Goal: Information Seeking & Learning: Learn about a topic

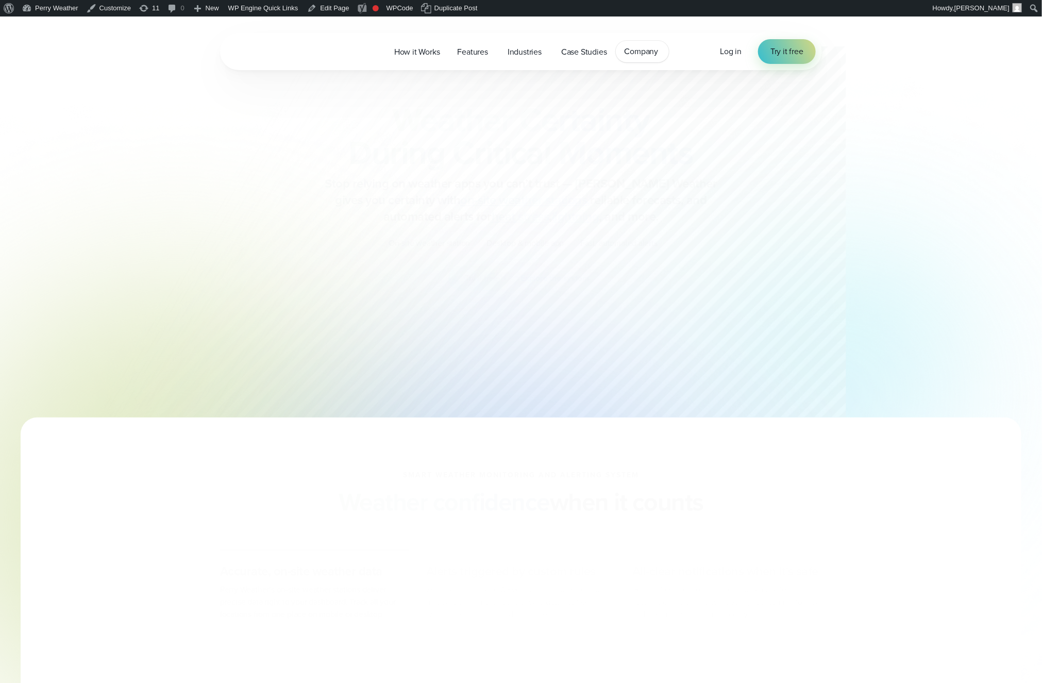
click at [653, 56] on span "Company" at bounding box center [642, 51] width 34 height 12
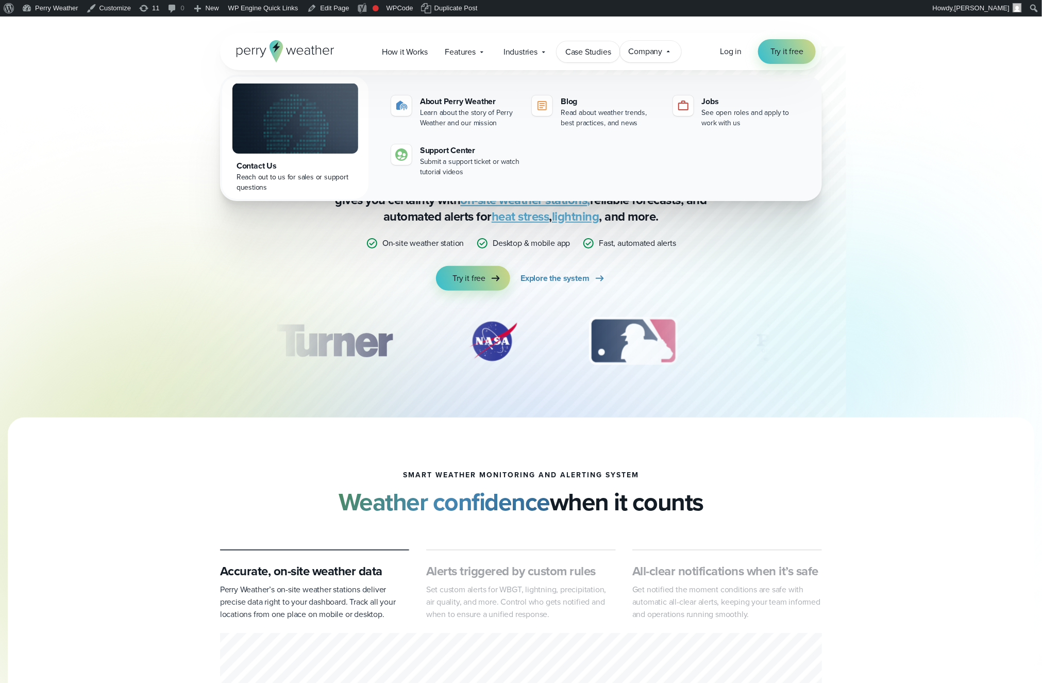
click at [606, 53] on span "Case Studies" at bounding box center [589, 52] width 46 height 12
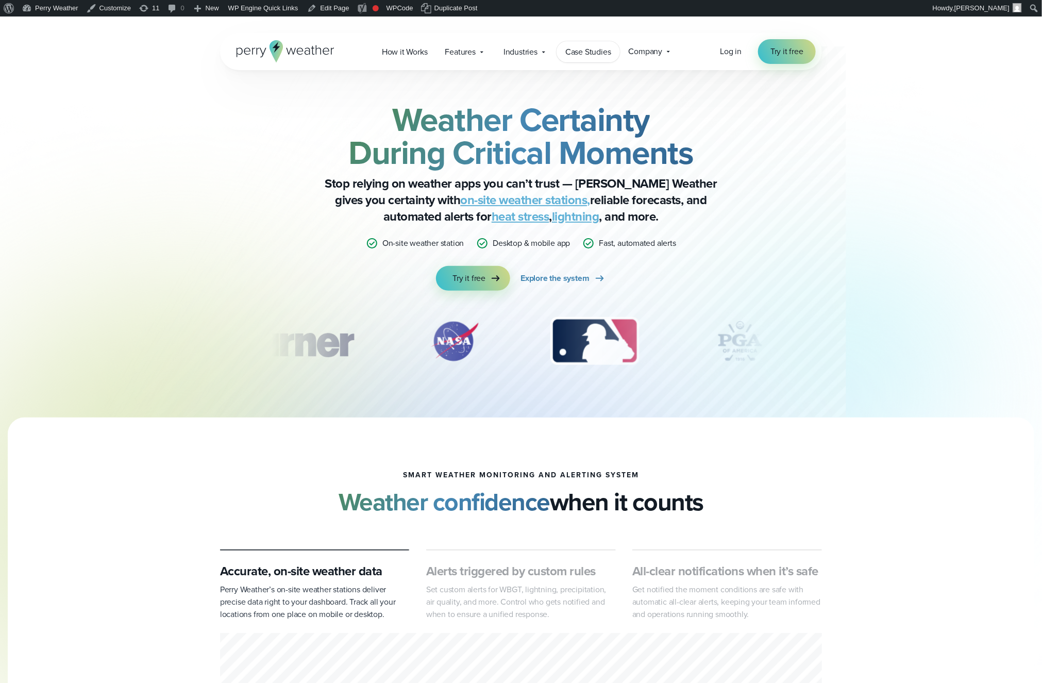
click at [595, 49] on span "Case Studies" at bounding box center [589, 52] width 46 height 12
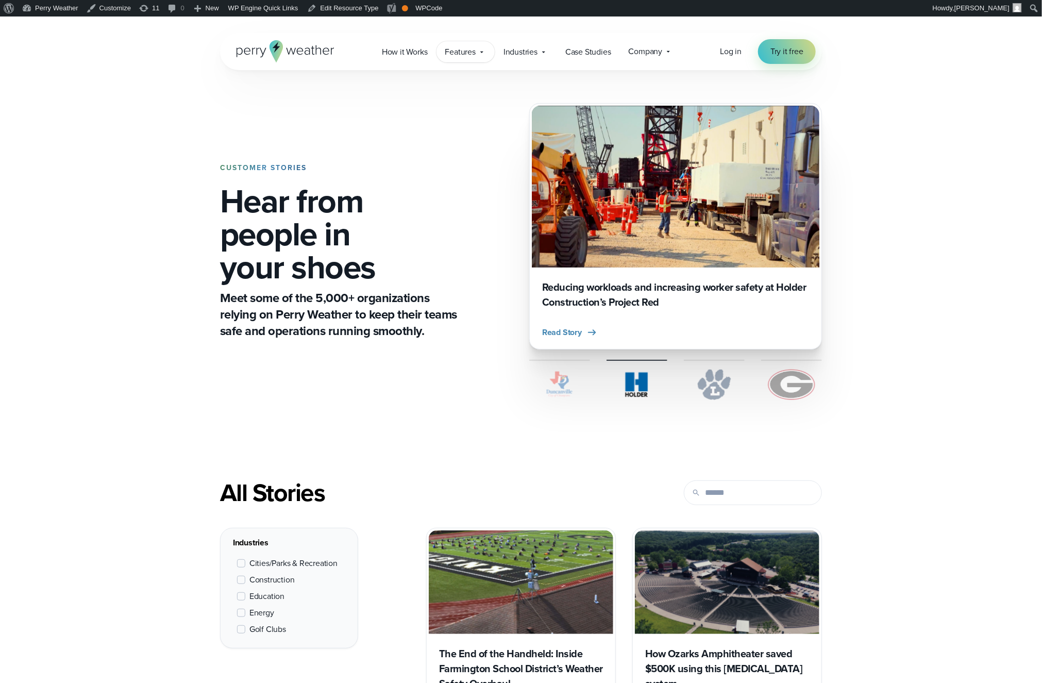
click at [478, 44] on div "Features Explore All Features Explore Perry Weather's on-site weather hardware …" at bounding box center [466, 51] width 58 height 21
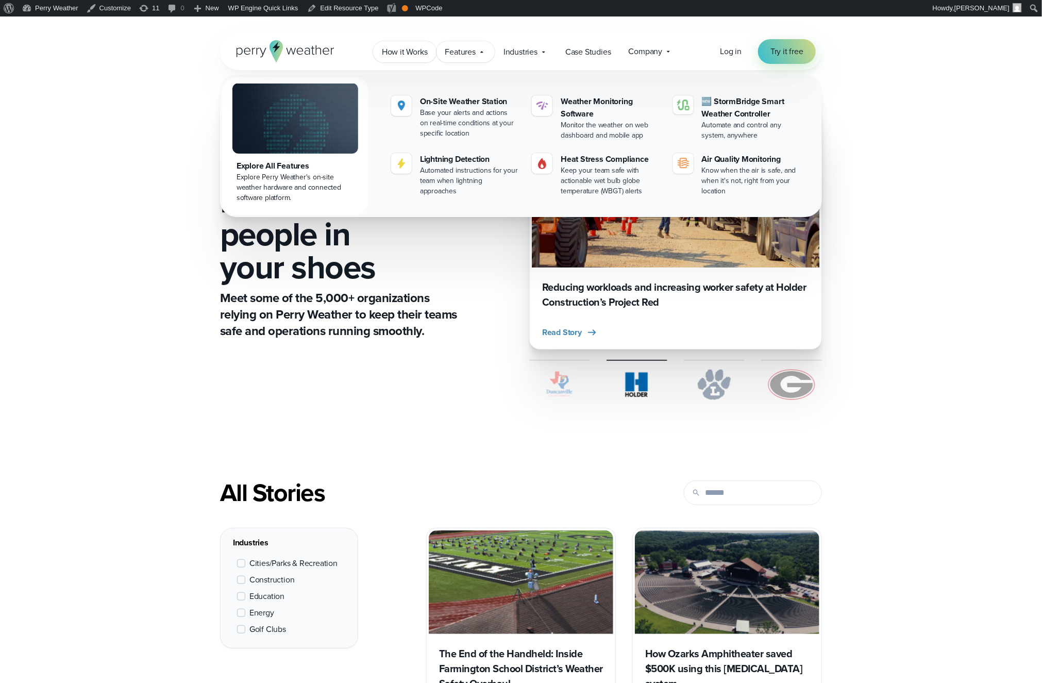
click at [393, 57] on span "How it Works" at bounding box center [405, 52] width 46 height 12
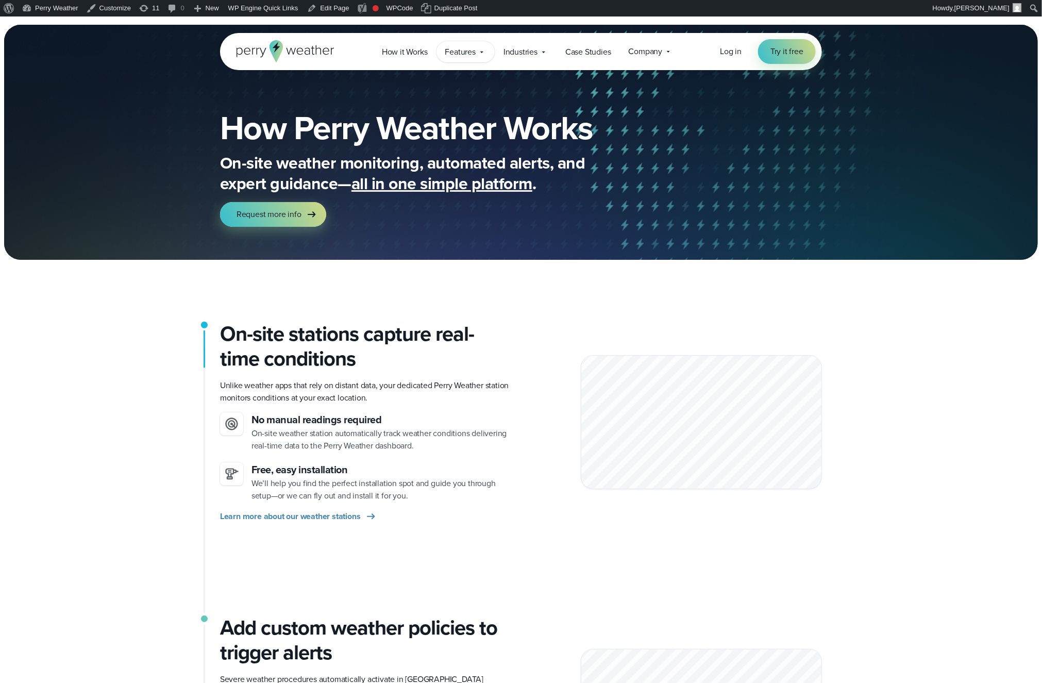
click at [473, 59] on div "Features Explore All Features Explore Perry Weather's on-site weather hardware …" at bounding box center [466, 51] width 58 height 21
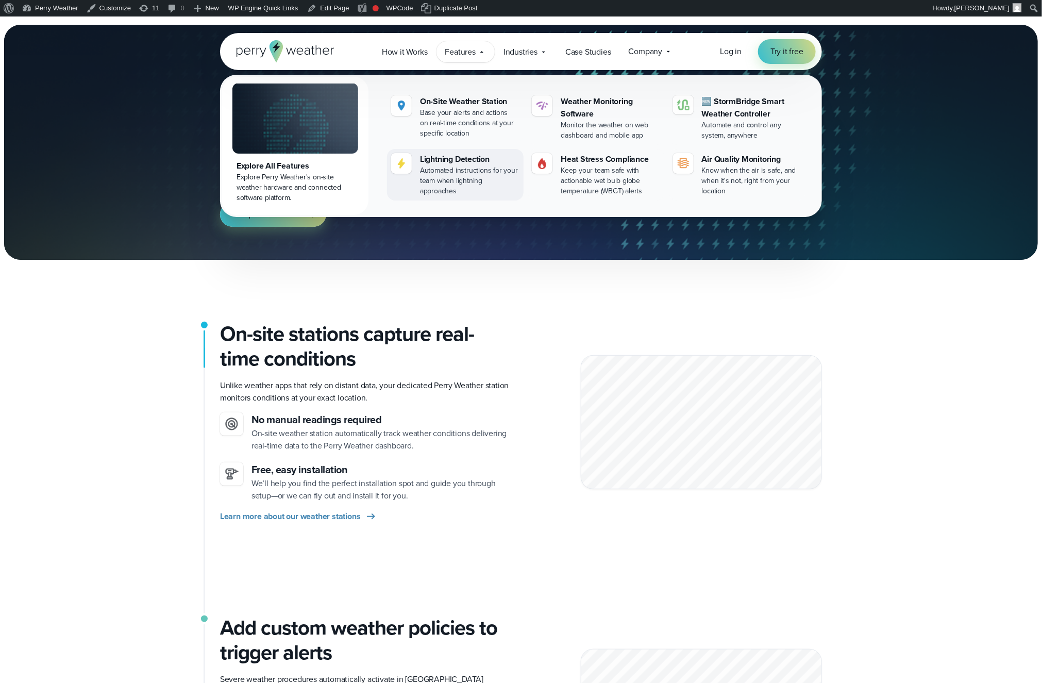
click at [406, 195] on link "Lightning Detection Automated instructions for your team when lightning approac…" at bounding box center [455, 175] width 137 height 52
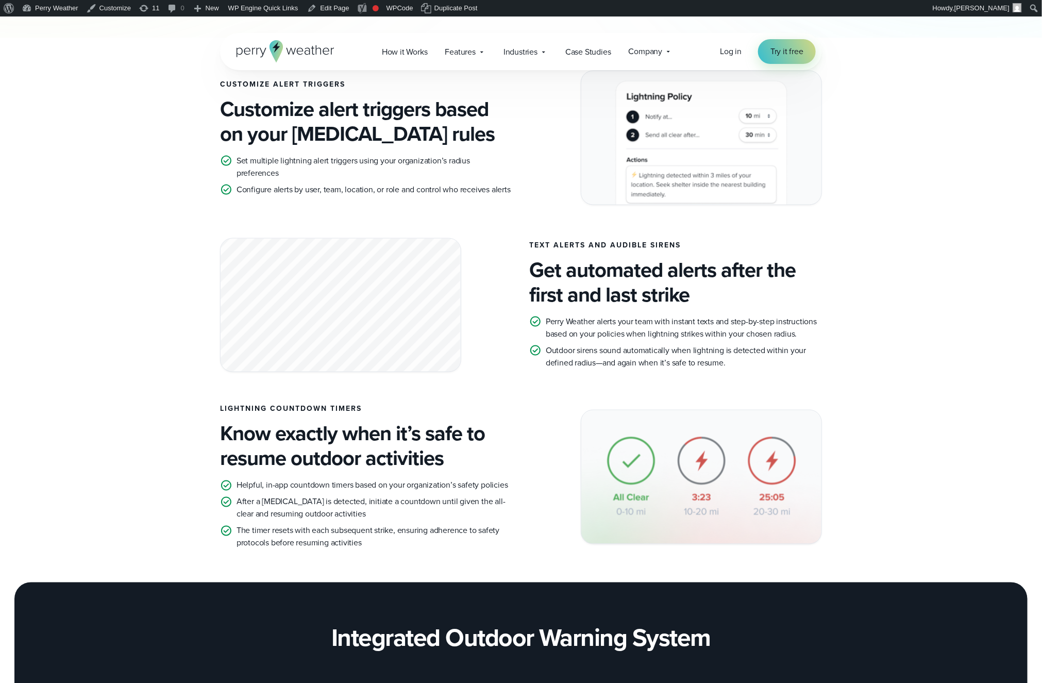
scroll to position [649, 0]
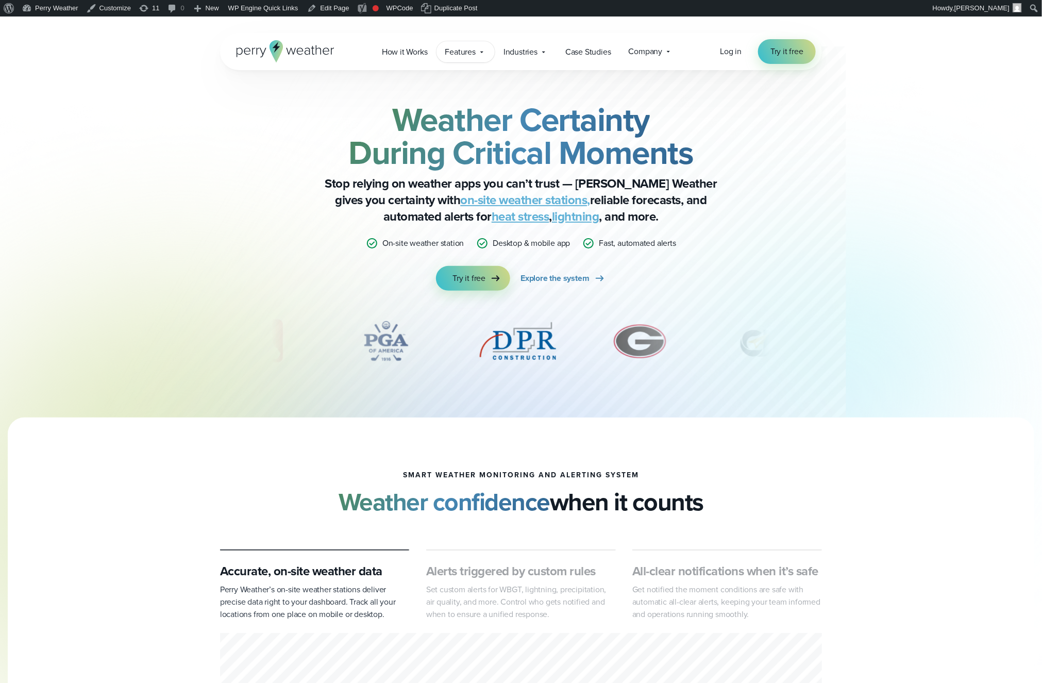
click at [487, 51] on div "Features Explore All Features Explore Perry Weather's on-site weather hardware …" at bounding box center [466, 51] width 58 height 21
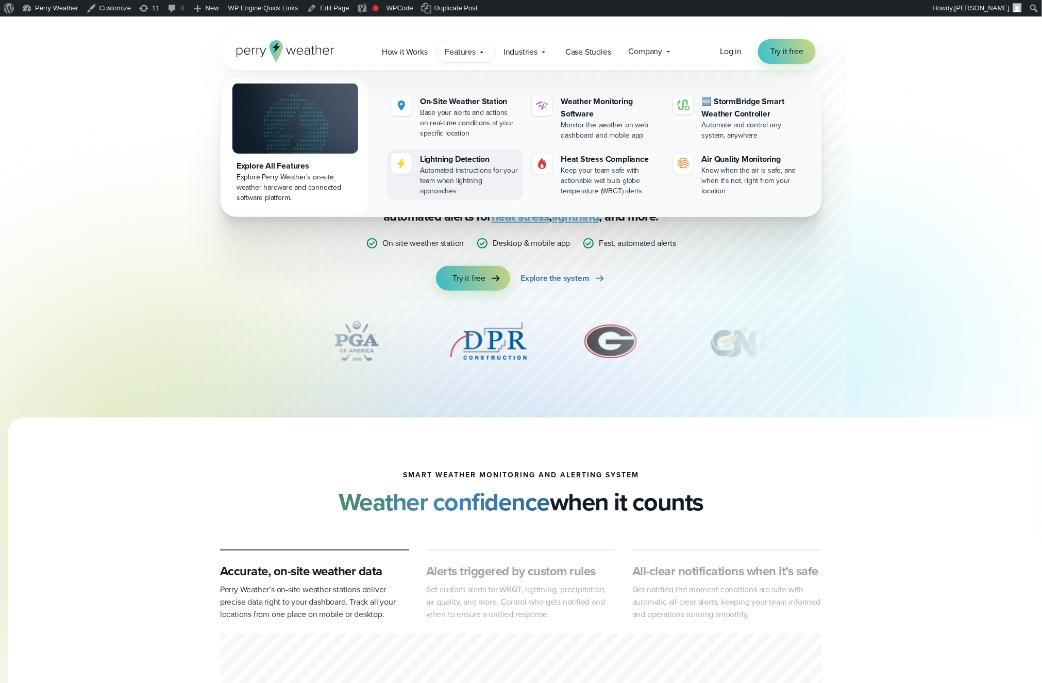
click at [460, 172] on div "Automated instructions for your team when lightning approaches" at bounding box center [469, 180] width 99 height 31
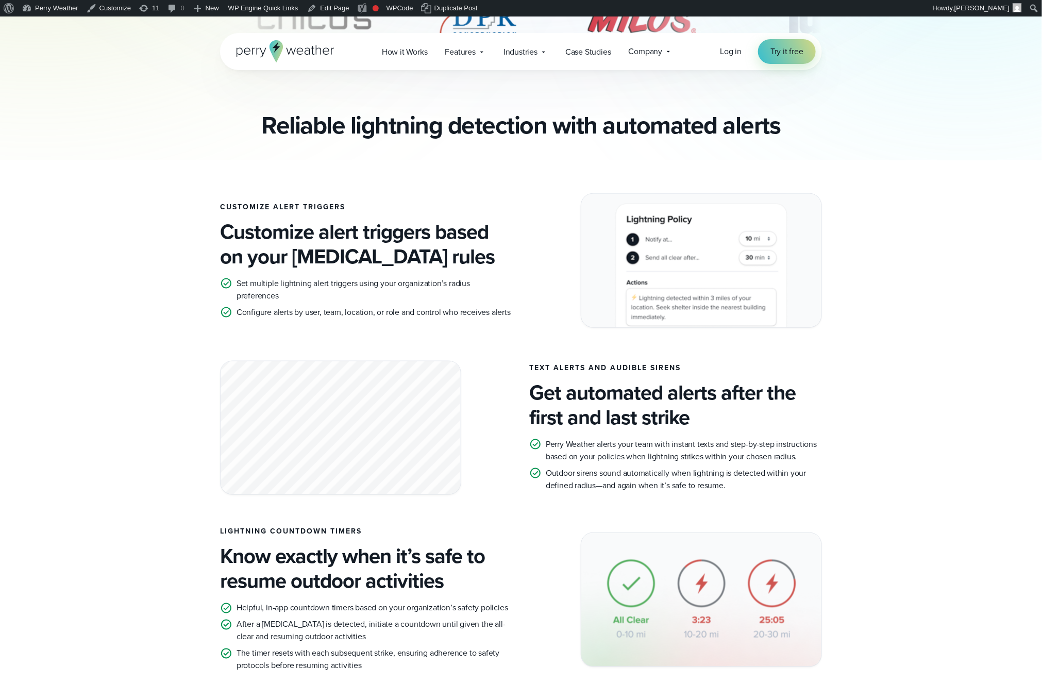
scroll to position [584, 0]
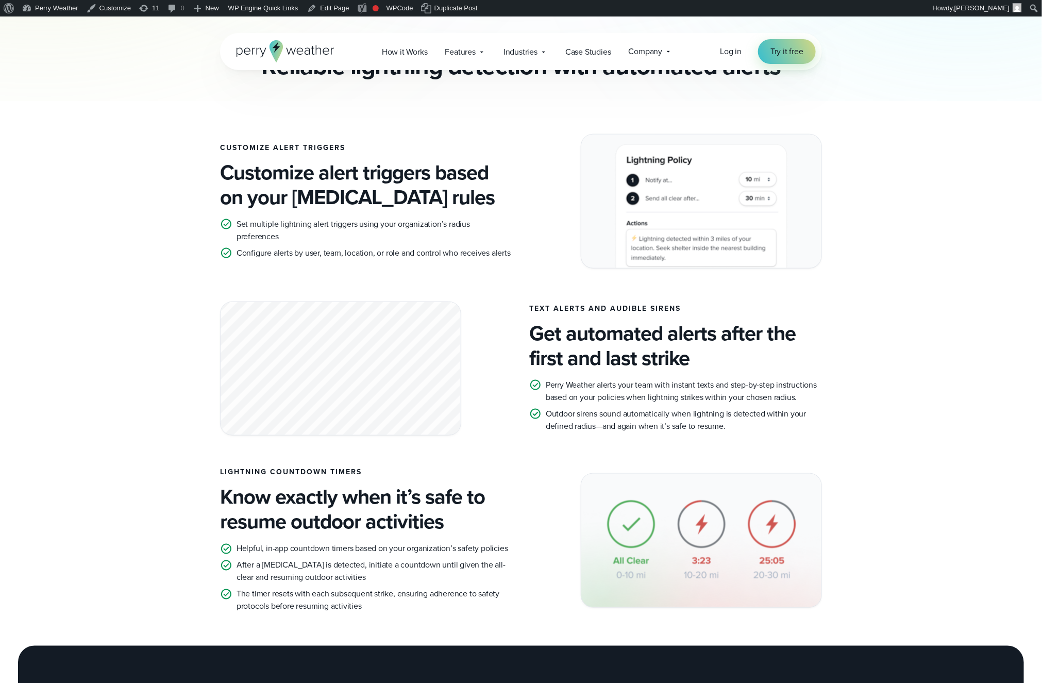
click at [807, 394] on p "Perry Weather alerts your team with instant texts and step-by-step instructions…" at bounding box center [684, 391] width 276 height 25
click at [704, 421] on p "Outdoor sirens sound automatically when lightning is detected within your defin…" at bounding box center [684, 420] width 276 height 25
click at [770, 415] on p "Outdoor sirens sound automatically when lightning is detected within your defin…" at bounding box center [684, 420] width 276 height 25
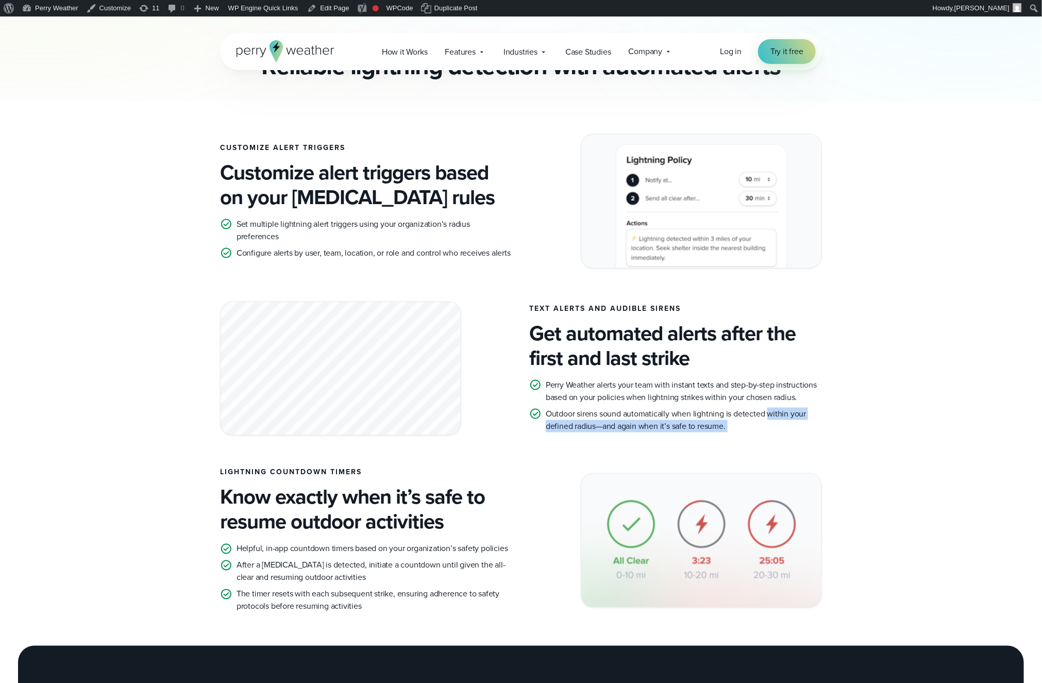
click at [758, 423] on p "Outdoor sirens sound automatically when lightning is detected within your defin…" at bounding box center [684, 420] width 276 height 25
click at [758, 425] on p "Outdoor sirens sound automatically when lightning is detected within your defin…" at bounding box center [684, 420] width 276 height 25
click at [757, 425] on p "Outdoor sirens sound automatically when lightning is detected within your defin…" at bounding box center [684, 420] width 276 height 25
click at [798, 423] on p "Outdoor sirens sound automatically when lightning is detected within your defin…" at bounding box center [684, 420] width 276 height 25
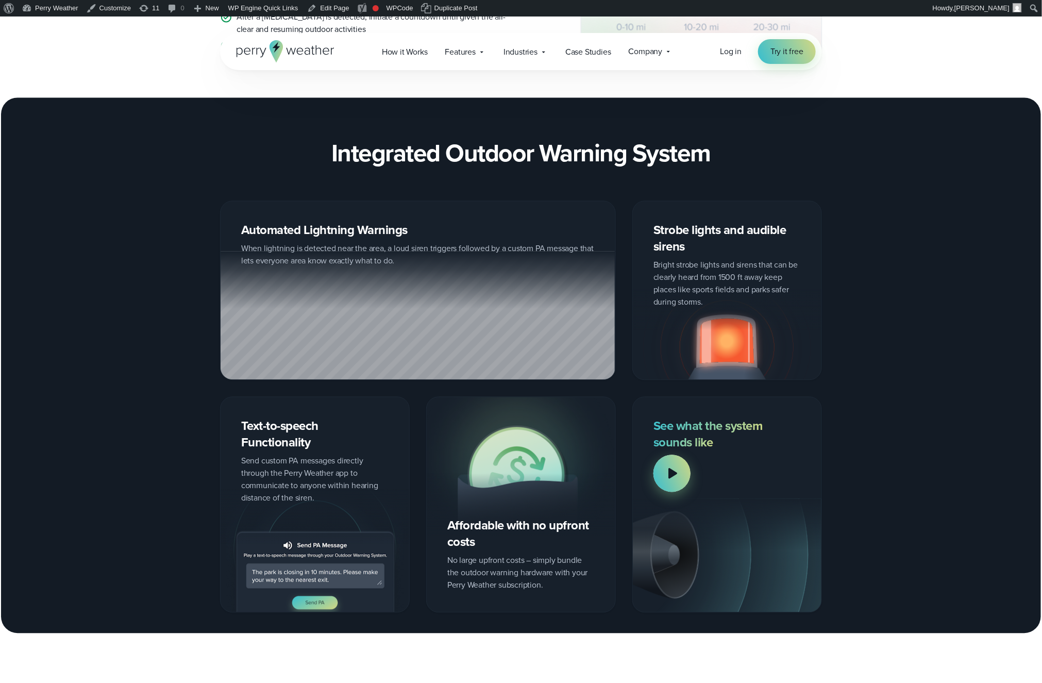
scroll to position [1140, 0]
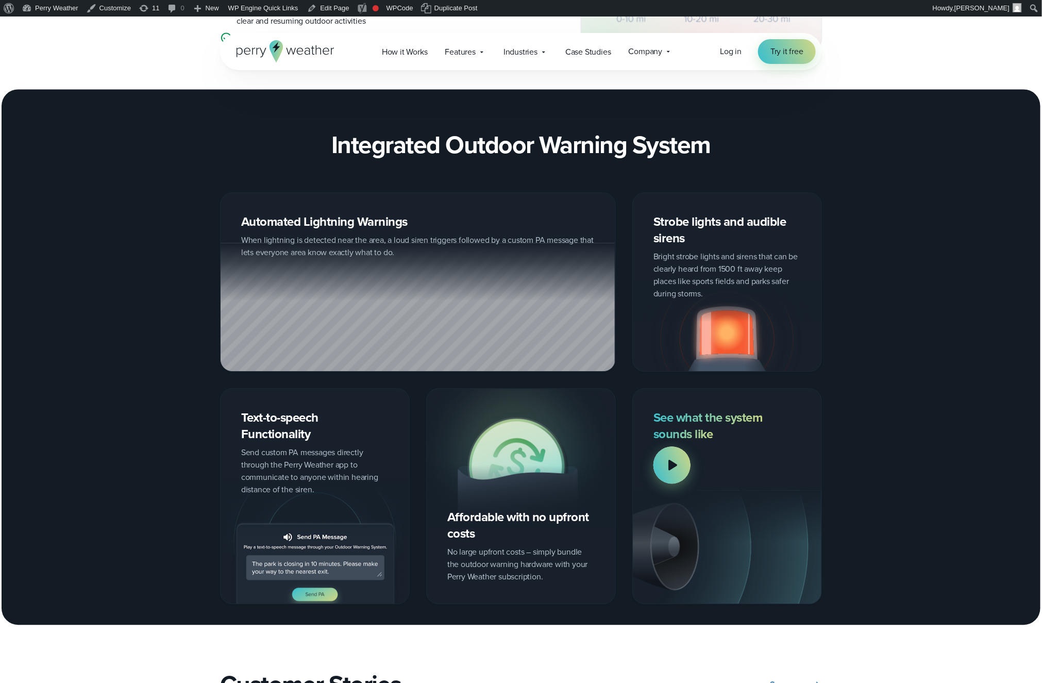
click at [500, 526] on img at bounding box center [521, 458] width 189 height 139
click at [533, 514] on img at bounding box center [521, 458] width 189 height 139
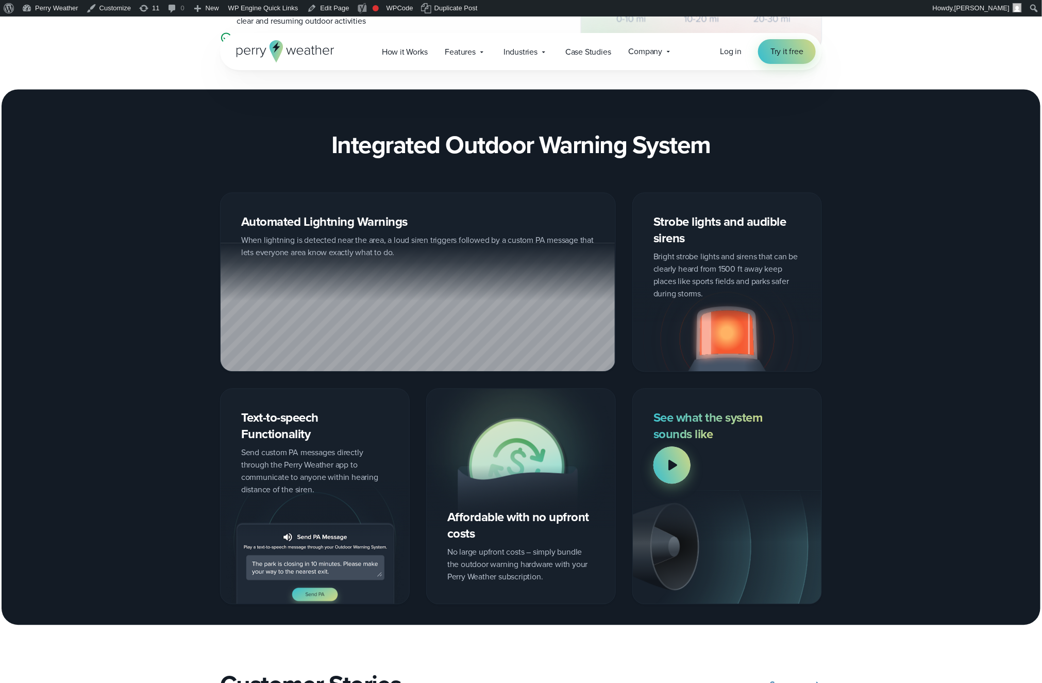
click at [533, 514] on img at bounding box center [521, 458] width 189 height 139
click at [537, 527] on img at bounding box center [521, 458] width 189 height 139
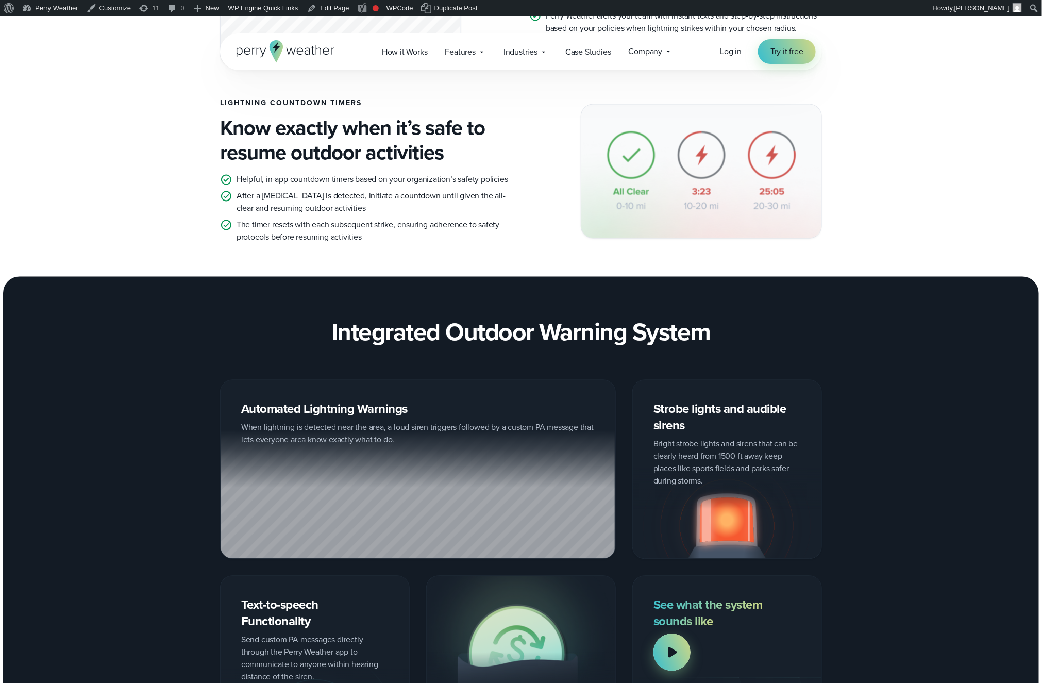
scroll to position [887, 0]
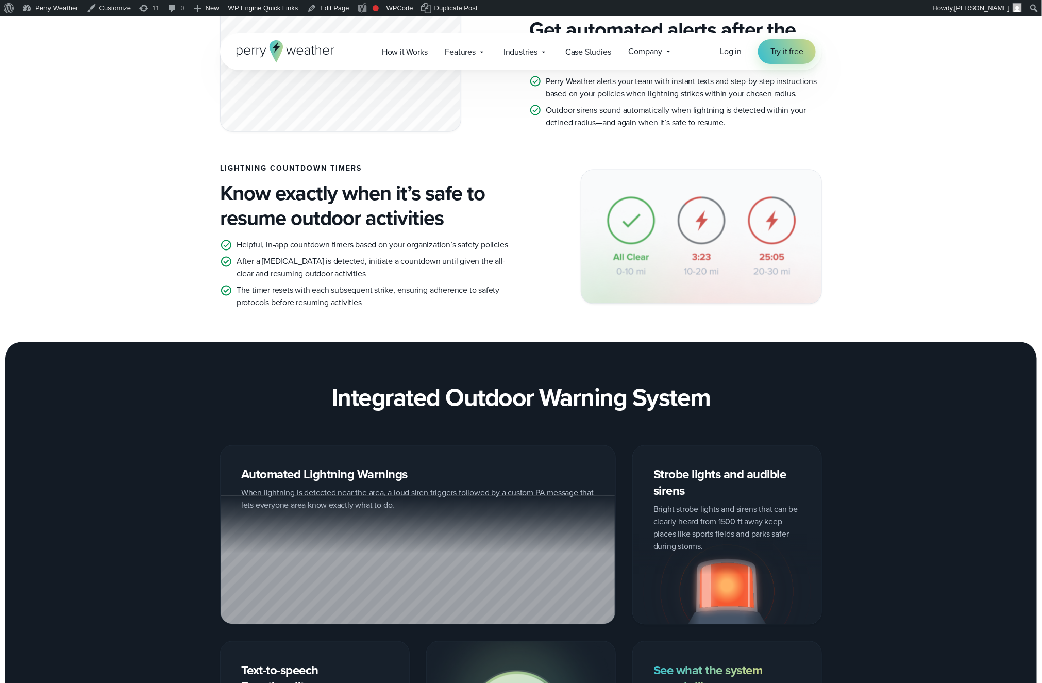
click at [339, 264] on p "After a lightning strike is detected, initiate a countdown until given the all-…" at bounding box center [375, 268] width 276 height 25
click at [364, 286] on p "The timer resets with each subsequent strike, ensuring adherence to safety prot…" at bounding box center [375, 297] width 276 height 25
click at [363, 288] on p "The timer resets with each subsequent strike, ensuring adherence to safety prot…" at bounding box center [375, 297] width 276 height 25
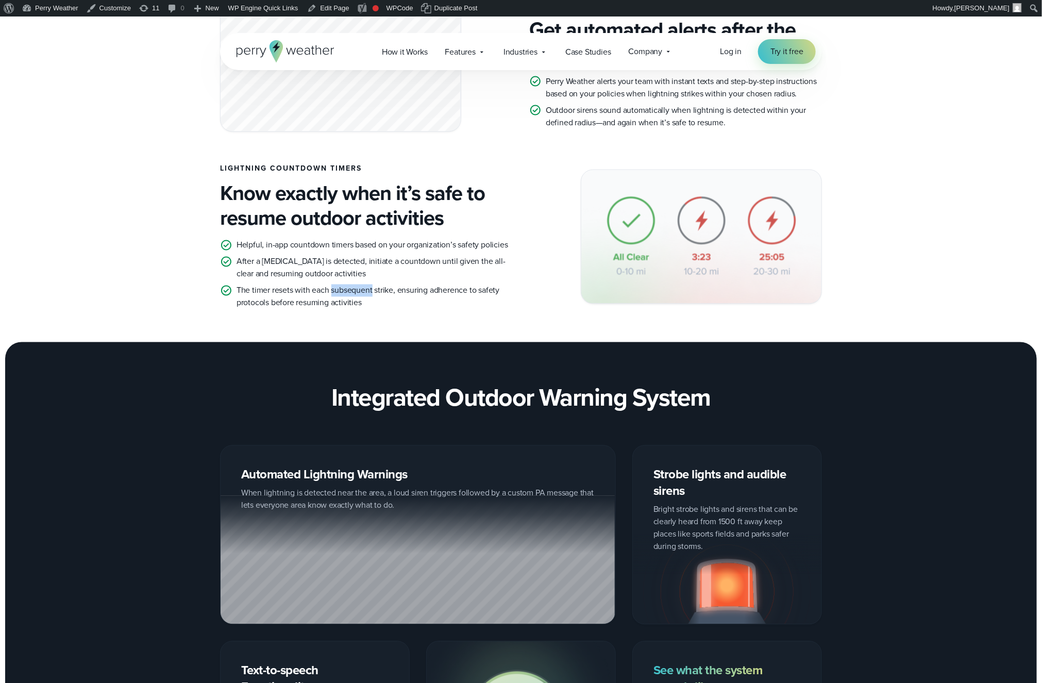
click at [363, 288] on p "The timer resets with each subsequent strike, ensuring adherence to safety prot…" at bounding box center [375, 297] width 276 height 25
click at [384, 248] on p "Helpful, in-app countdown timers based on your organization’s safety policies" at bounding box center [373, 245] width 272 height 12
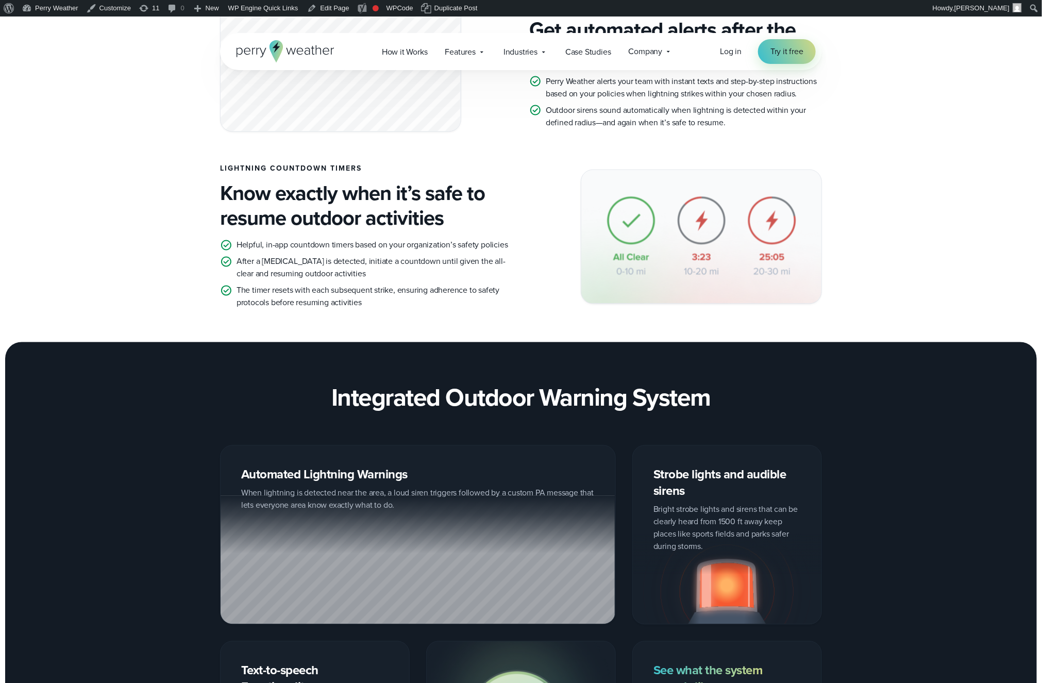
click at [379, 280] on p "After a lightning strike is detected, initiate a countdown until given the all-…" at bounding box center [375, 268] width 276 height 25
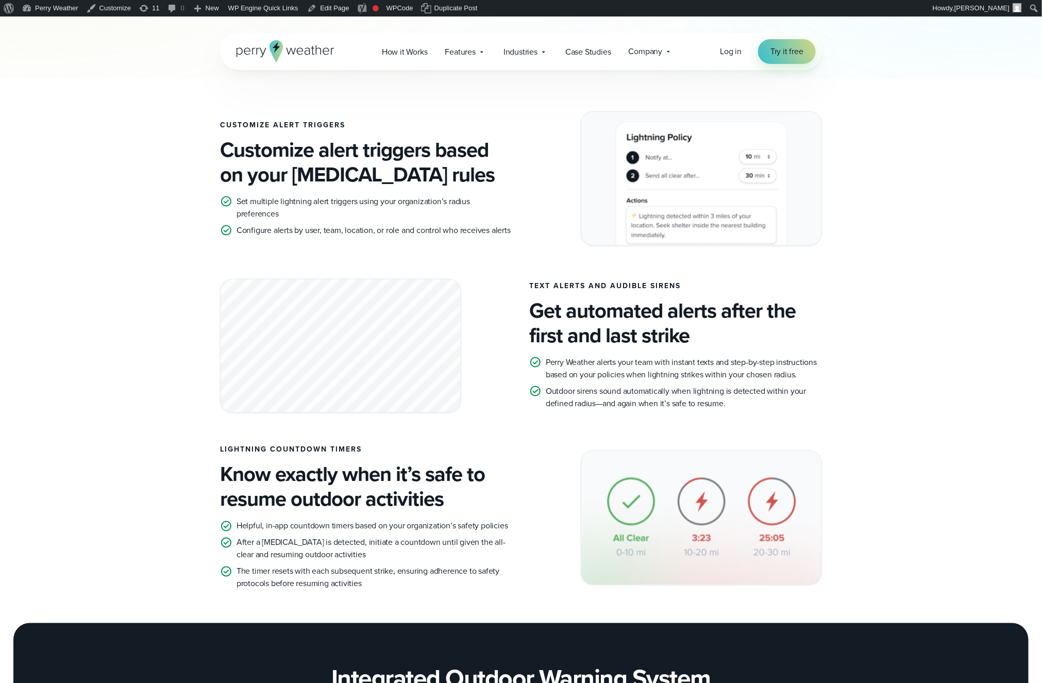
scroll to position [599, 0]
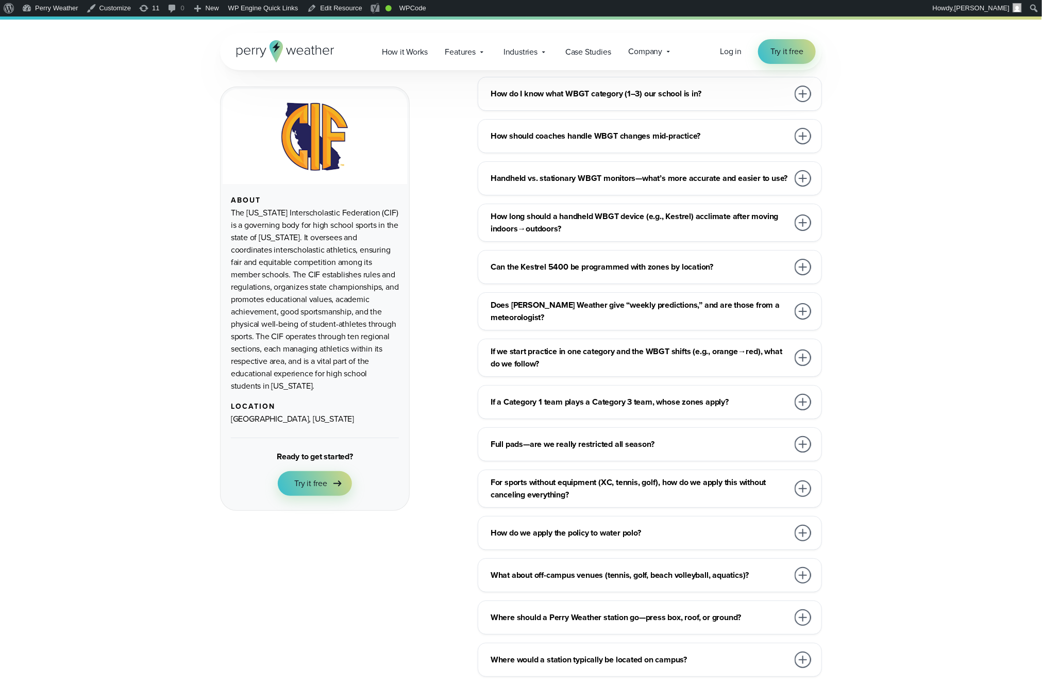
scroll to position [4040, 0]
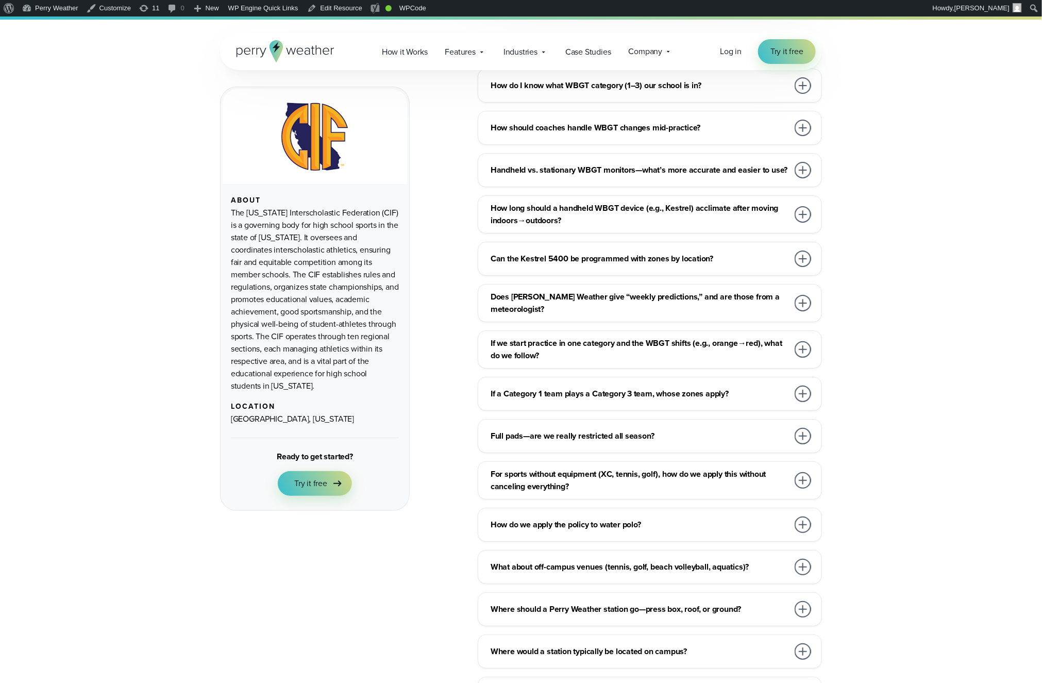
click at [695, 388] on h3 "If a Category 1 team plays a Category 3 team, whose zones apply?" at bounding box center [640, 394] width 298 height 12
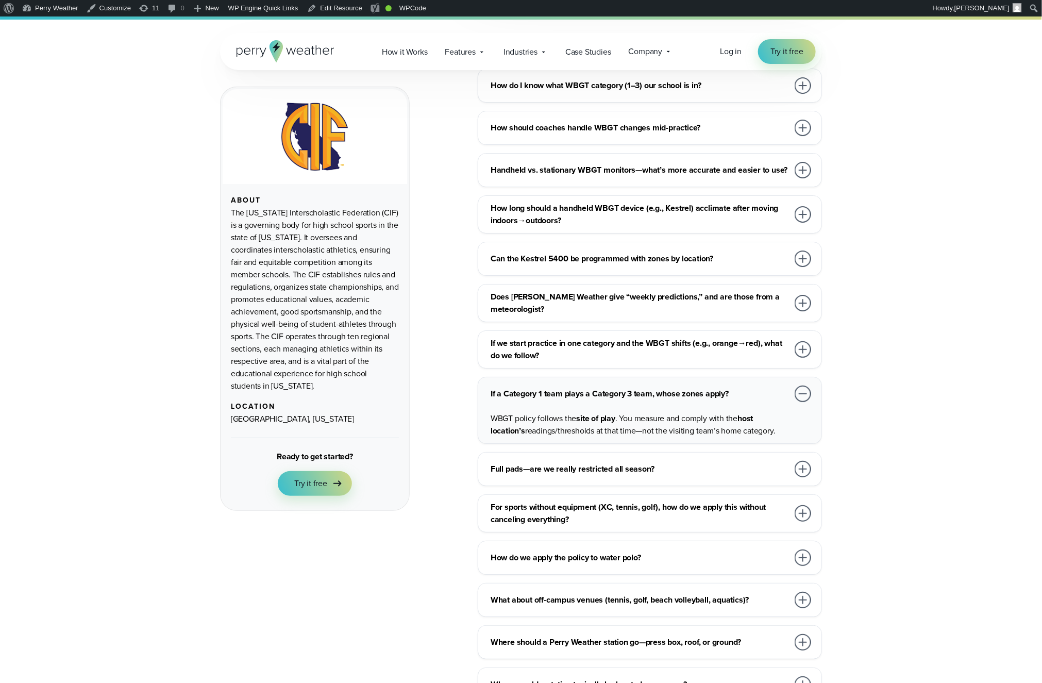
click at [702, 388] on h3 "If a Category 1 team plays a Category 3 team, whose zones apply?" at bounding box center [640, 394] width 298 height 12
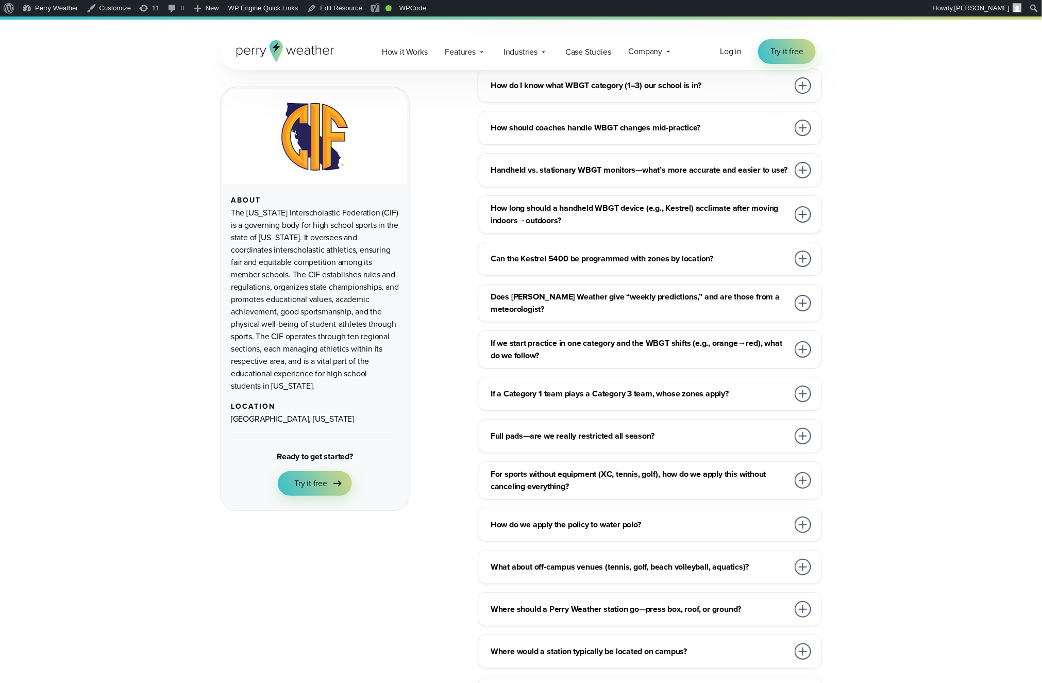
click at [712, 430] on h3 "Full pads—are we really restricted all season?" at bounding box center [640, 436] width 298 height 12
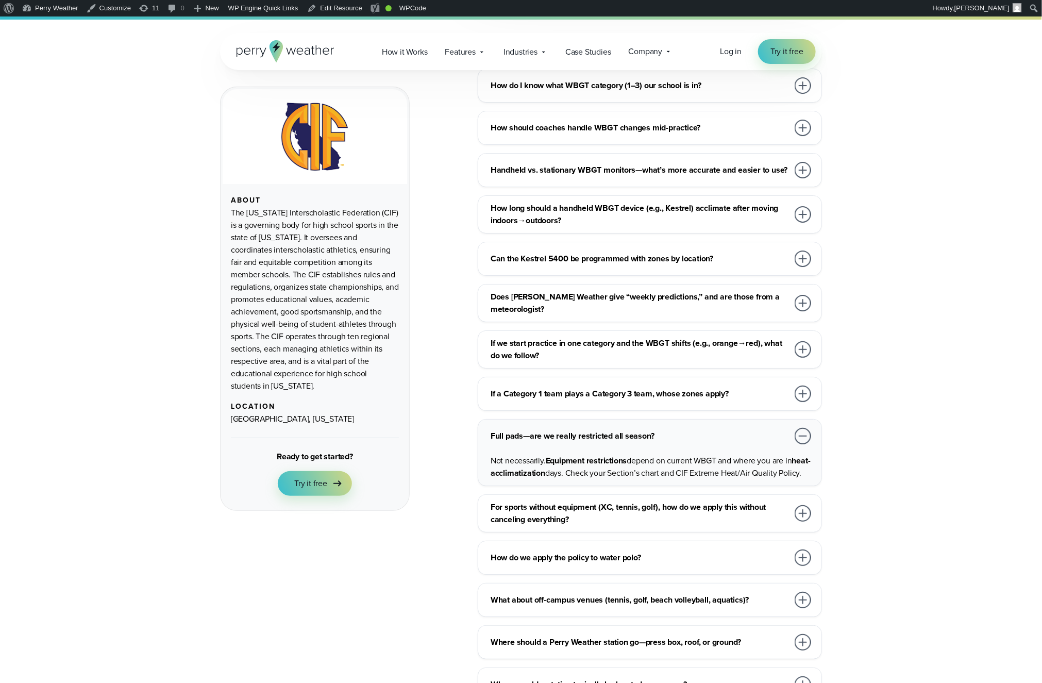
click at [700, 501] on h3 "For sports without equipment (XC, tennis, golf), how do we apply this without c…" at bounding box center [640, 513] width 298 height 25
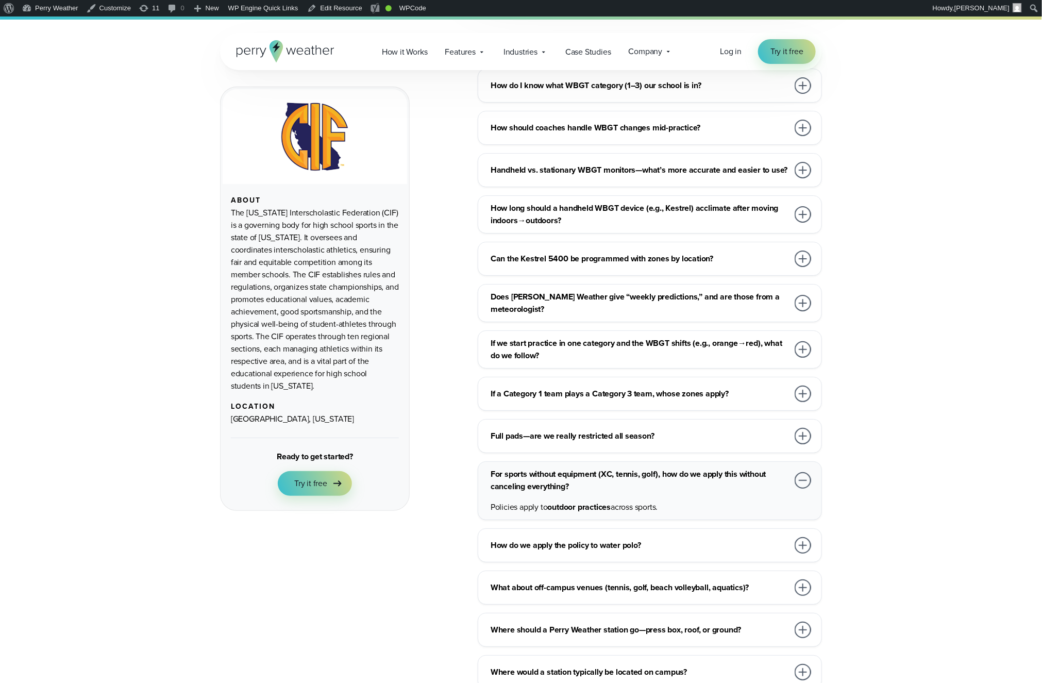
drag, startPoint x: 695, startPoint y: 481, endPoint x: 699, endPoint y: 487, distance: 6.7
click at [696, 539] on h3 "How do we apply the policy to water polo?" at bounding box center [640, 545] width 298 height 12
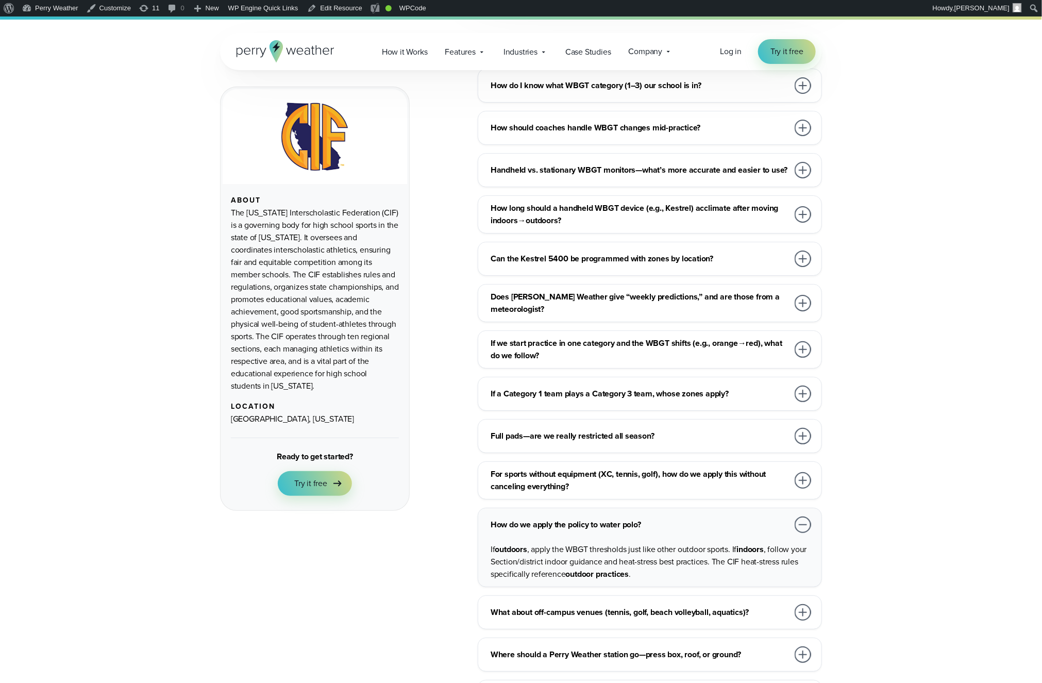
click at [689, 554] on h3 "What about off-campus venues (tennis, golf, beach volleyball, aquatics)?" at bounding box center [640, 612] width 298 height 12
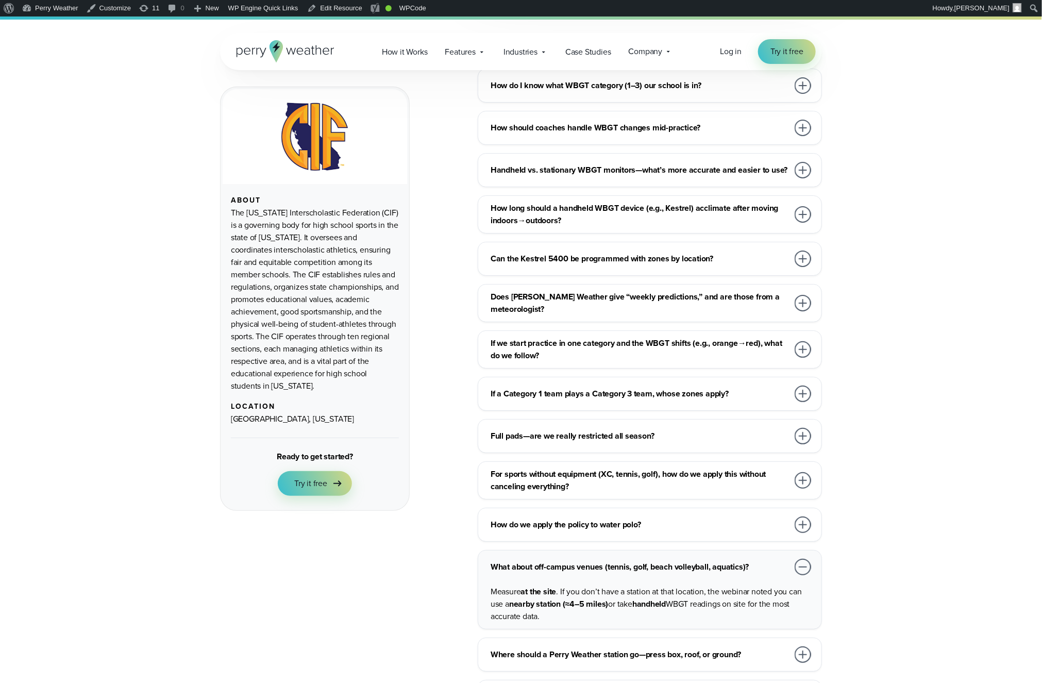
click at [695, 468] on h3 "For sports without equipment (XC, tennis, golf), how do we apply this without c…" at bounding box center [640, 480] width 298 height 25
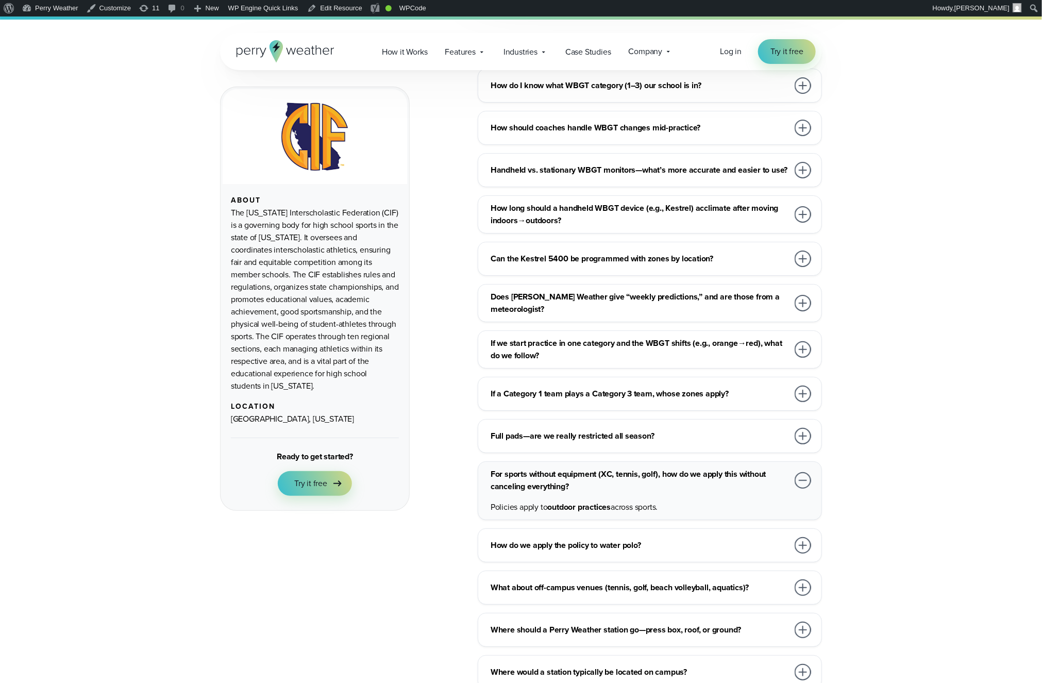
scroll to position [4333, 0]
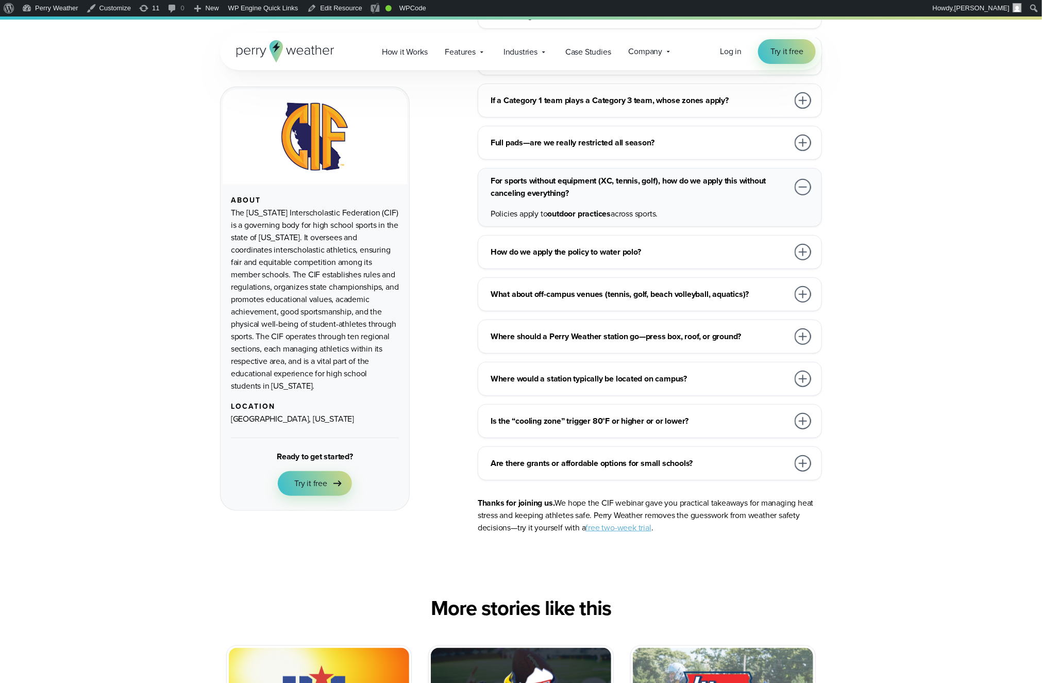
click at [718, 457] on h3 "Are there grants or affordable options for small schools?" at bounding box center [640, 463] width 298 height 12
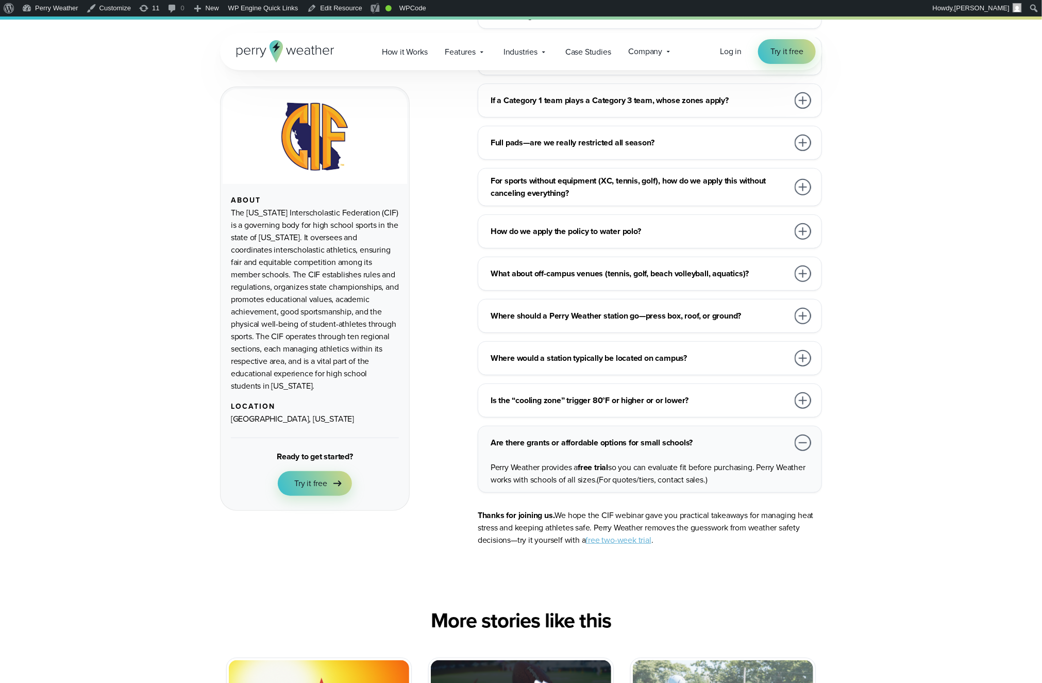
click at [710, 394] on h3 "Is the “cooling zone” trigger 80°F or higher or or lower?" at bounding box center [640, 400] width 298 height 12
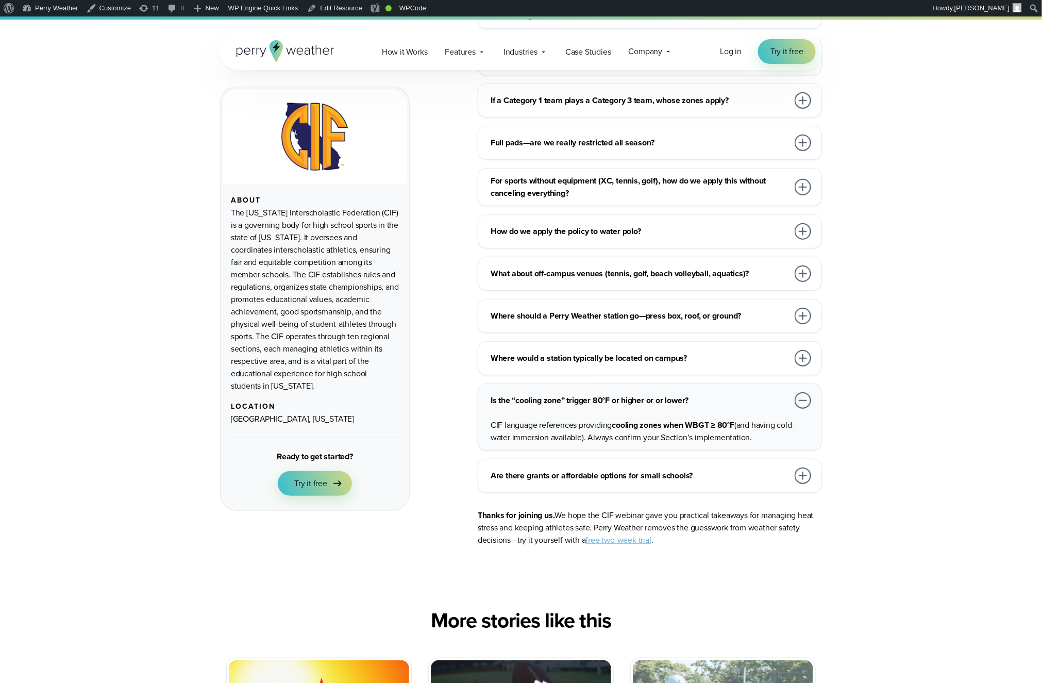
click at [697, 352] on h3 "Where would a station typically be located on campus?" at bounding box center [640, 358] width 298 height 12
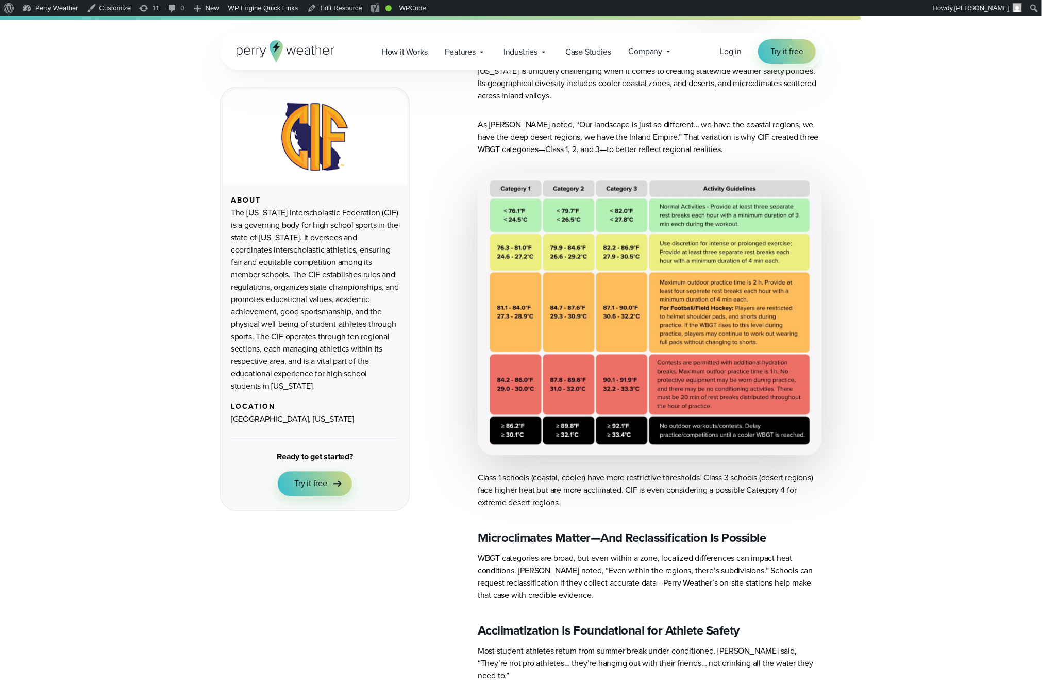
scroll to position [0, 0]
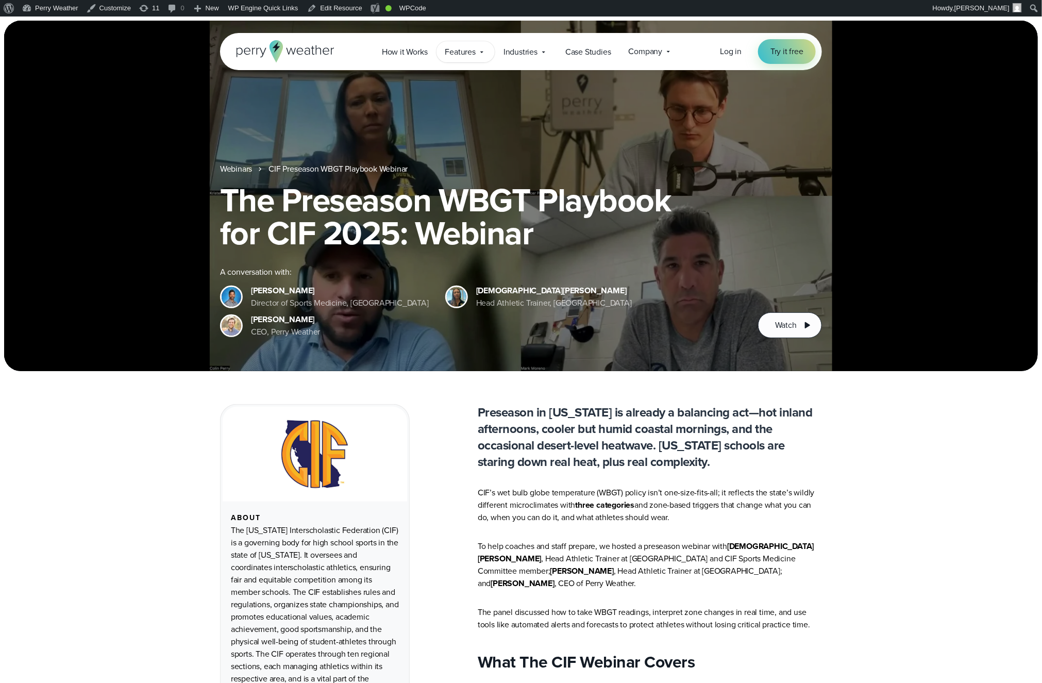
click at [463, 53] on span "Features" at bounding box center [460, 52] width 30 height 12
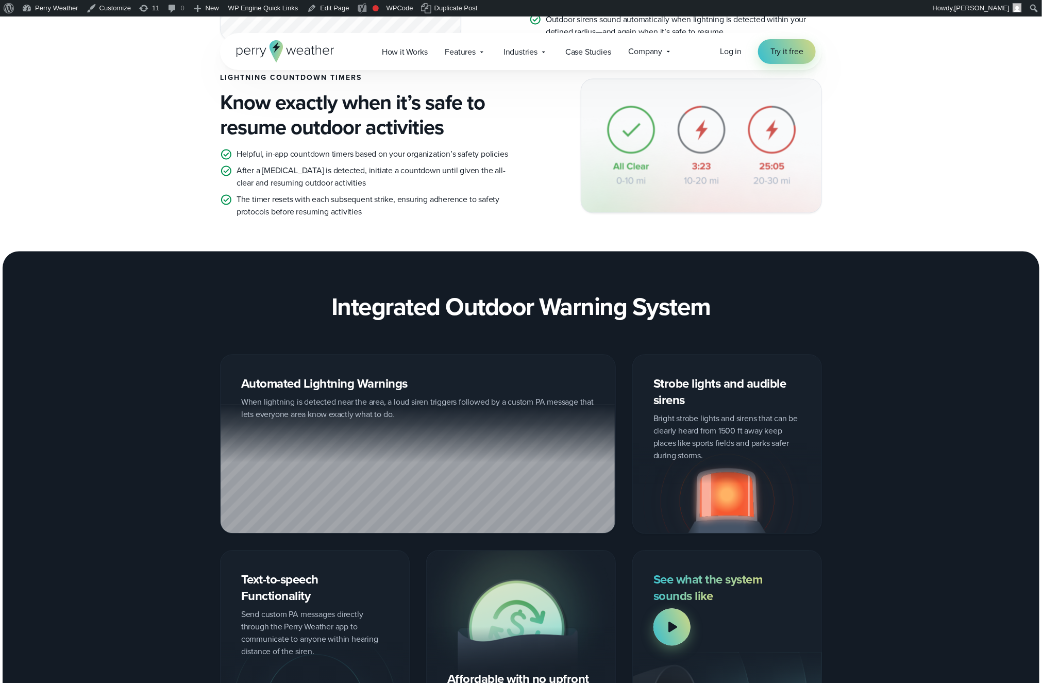
scroll to position [1165, 0]
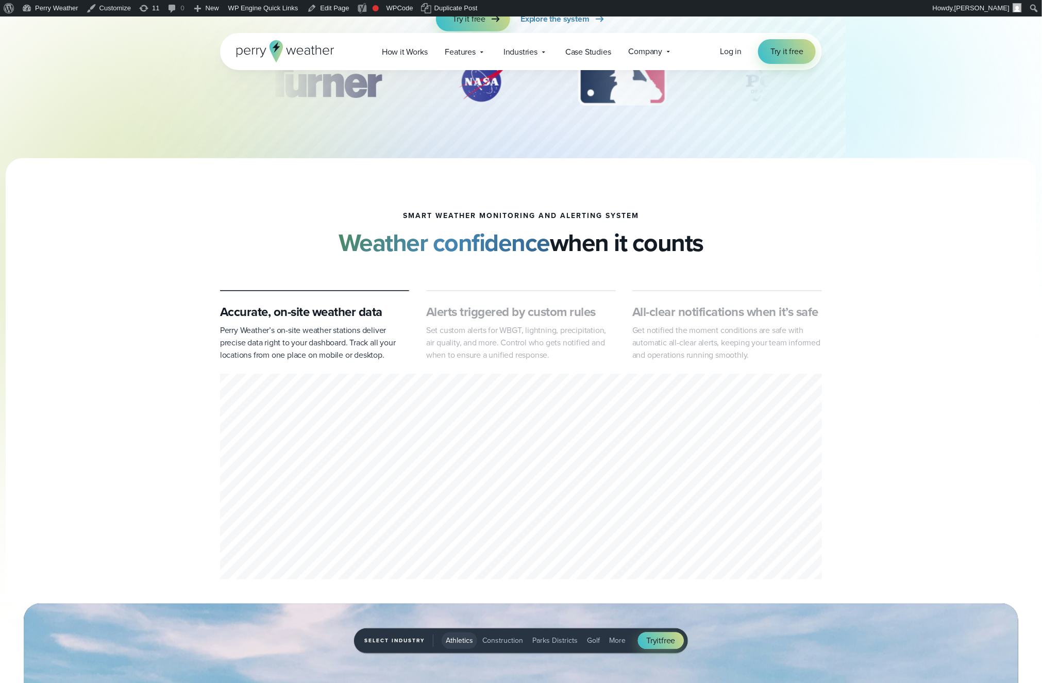
scroll to position [267, 0]
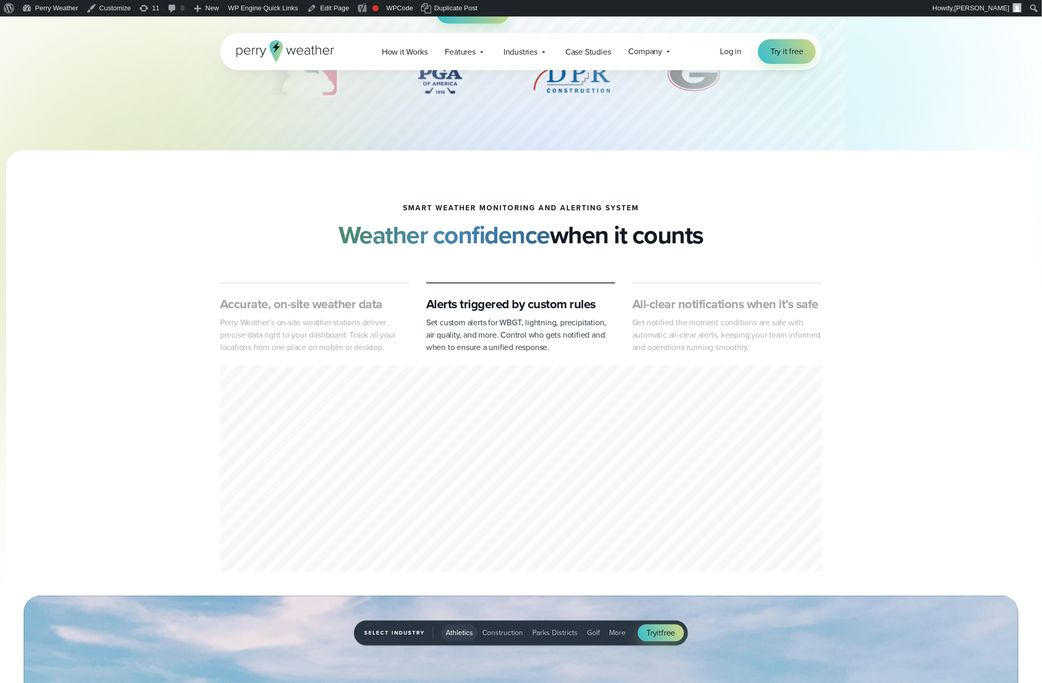
click at [745, 314] on div "All-clear notifications when it’s safe Get notified the moment conditions are s…" at bounding box center [728, 325] width 190 height 58
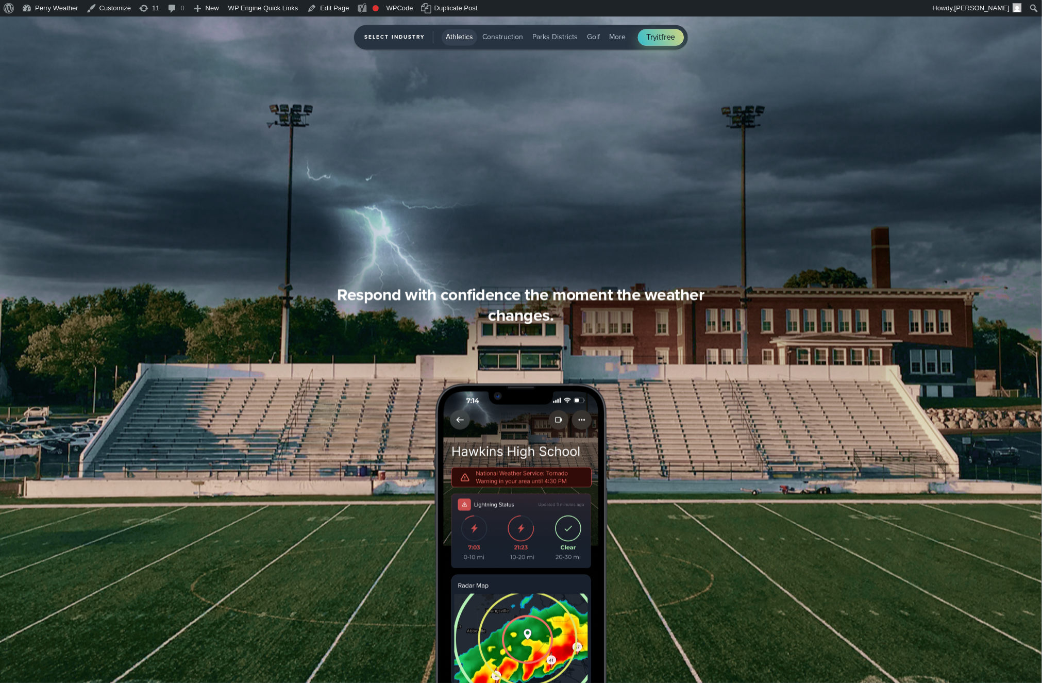
scroll to position [0, 0]
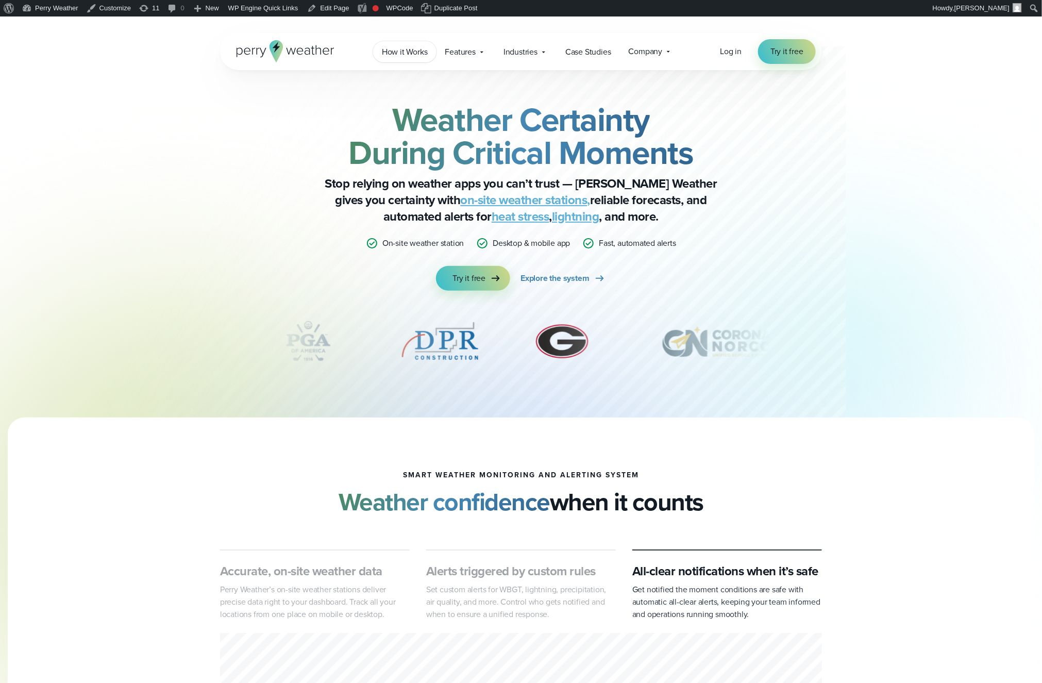
click at [396, 46] on span "How it Works" at bounding box center [405, 52] width 46 height 12
click at [445, 50] on span "Features" at bounding box center [460, 52] width 30 height 12
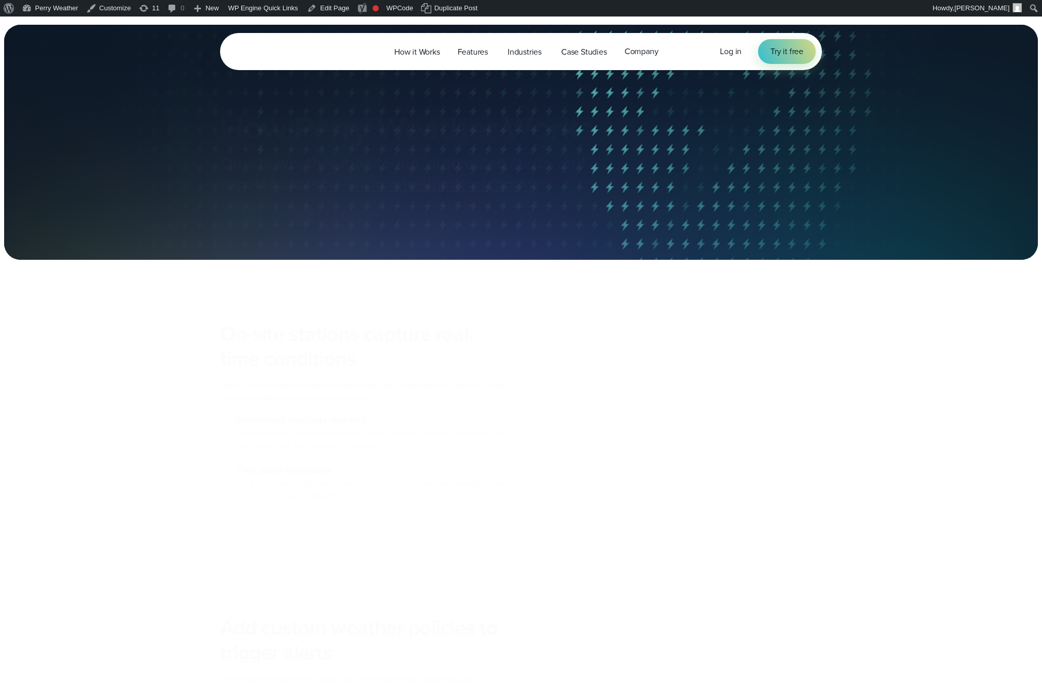
click at [434, 181] on div "How Perry Weather Works On-site weather monitoring, automated alerts, and exper…" at bounding box center [443, 168] width 447 height 115
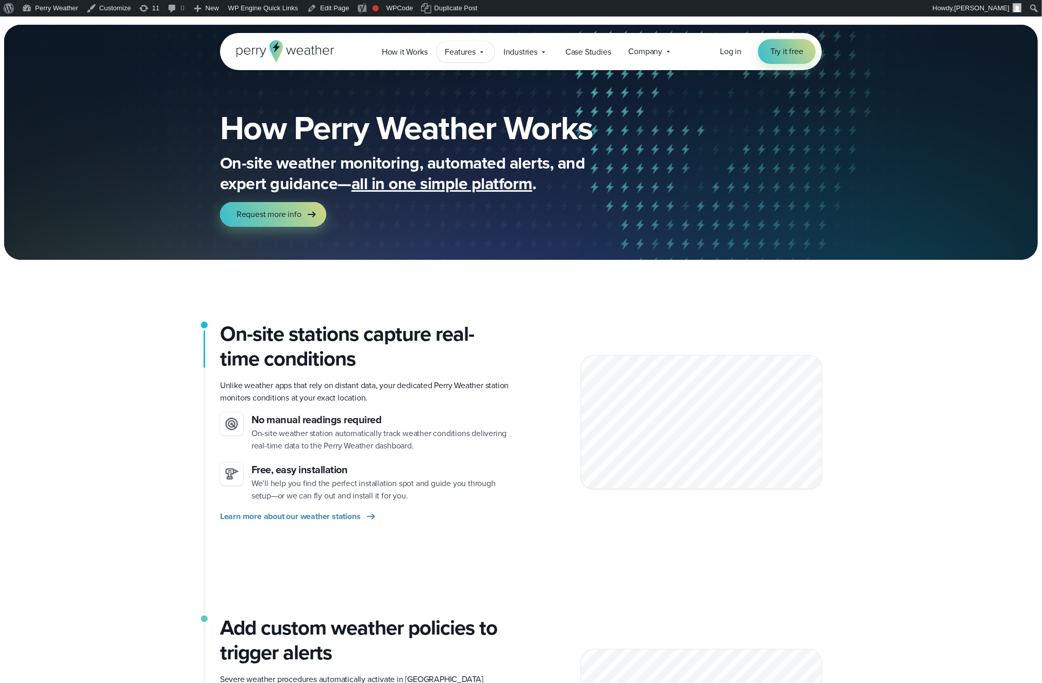
click at [459, 47] on span "Features" at bounding box center [460, 52] width 30 height 12
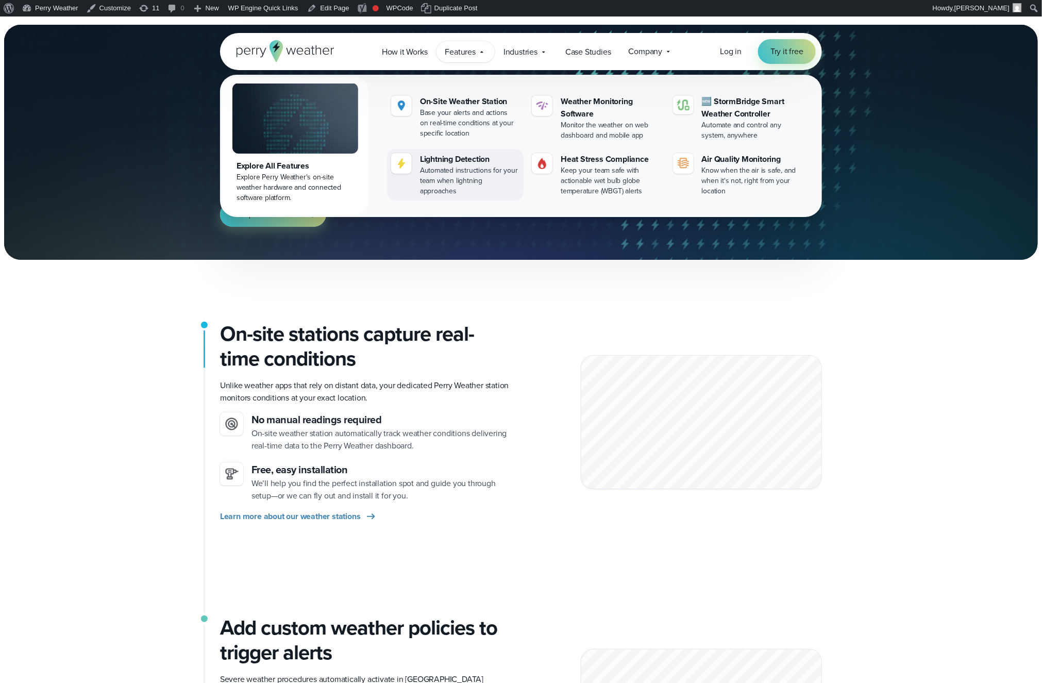
click at [451, 163] on div "Lightning Detection" at bounding box center [469, 159] width 99 height 12
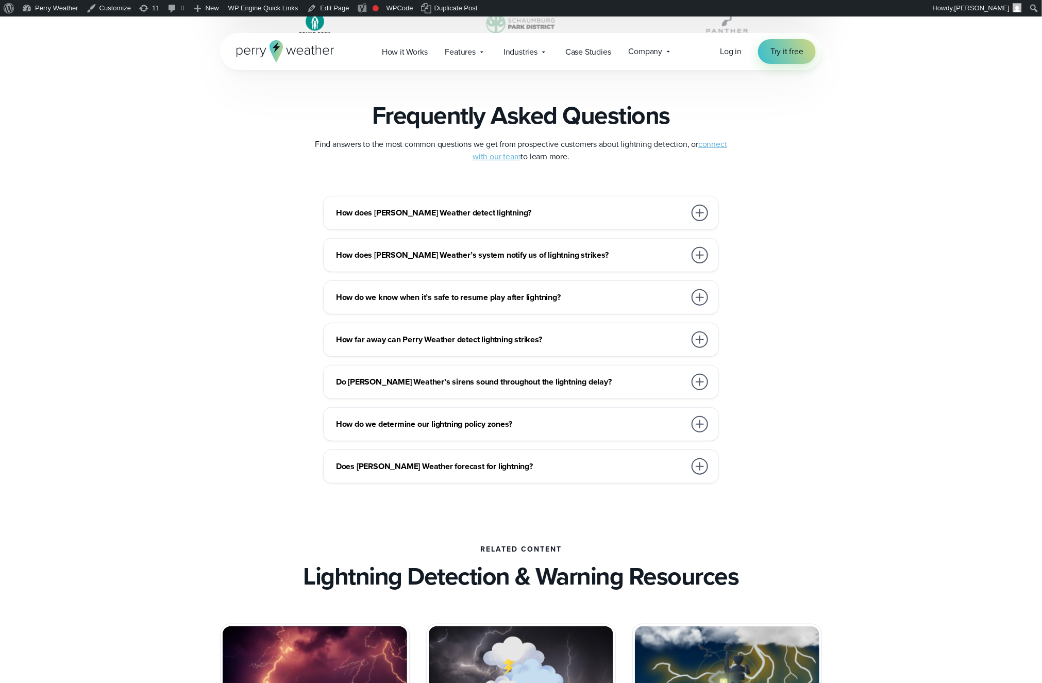
scroll to position [2226, 0]
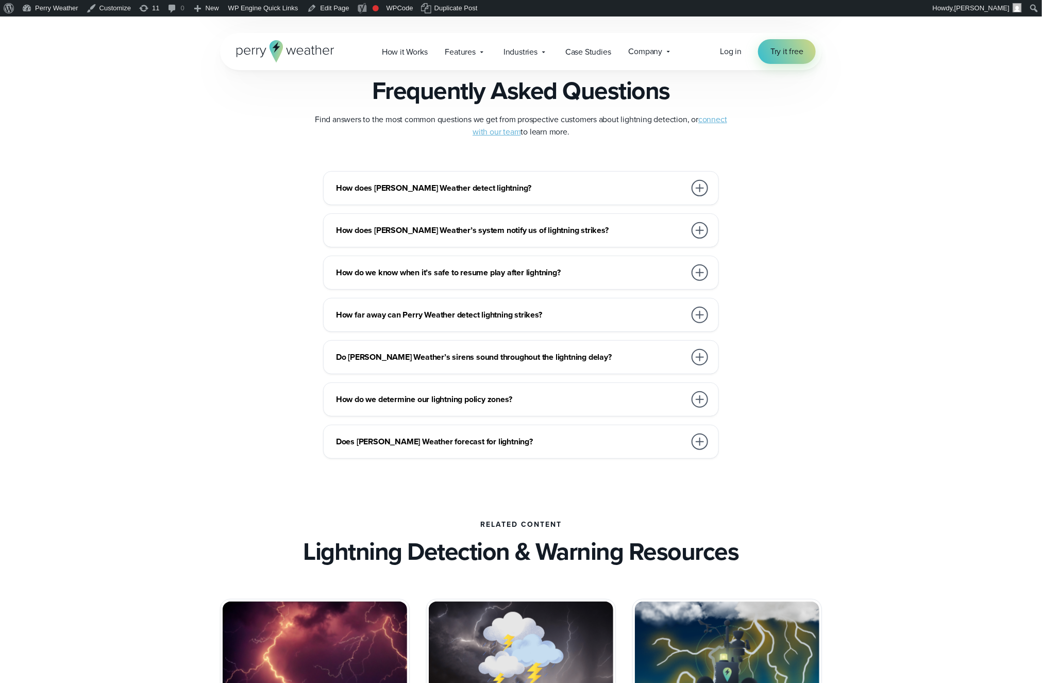
click at [643, 297] on div "How does [PERSON_NAME] Weather detect lightning? Perry Weather detects all ligh…" at bounding box center [521, 315] width 602 height 288
click at [612, 325] on div "How far away can Perry Weather detect lightning strikes?" at bounding box center [523, 315] width 374 height 21
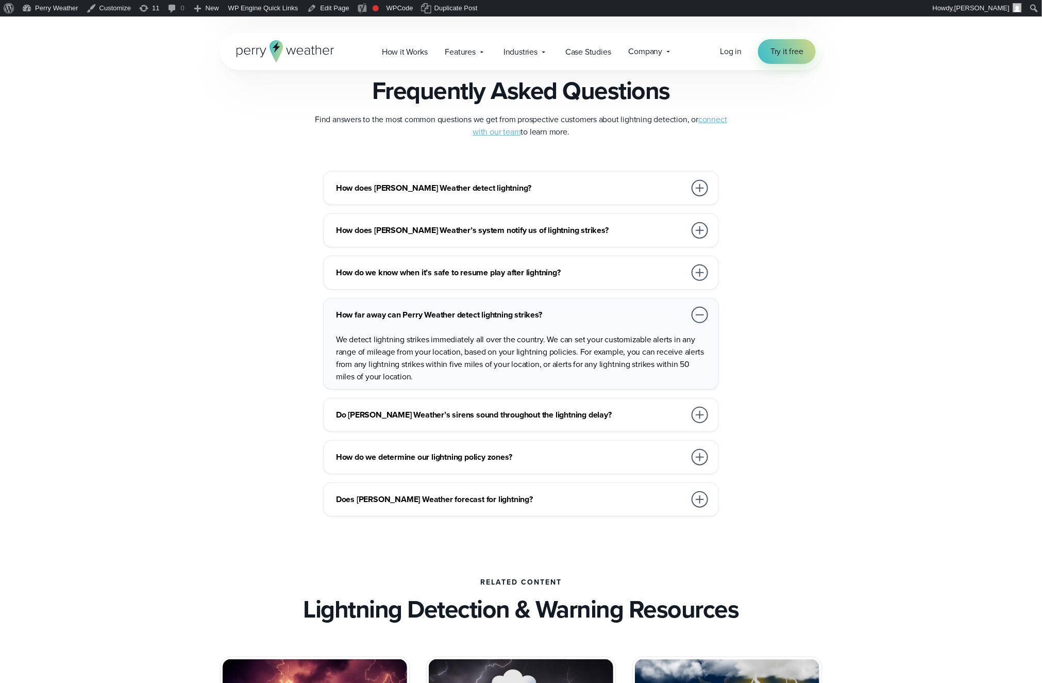
click at [623, 311] on h3 "How far away can Perry Weather detect lightning strikes?" at bounding box center [511, 315] width 350 height 12
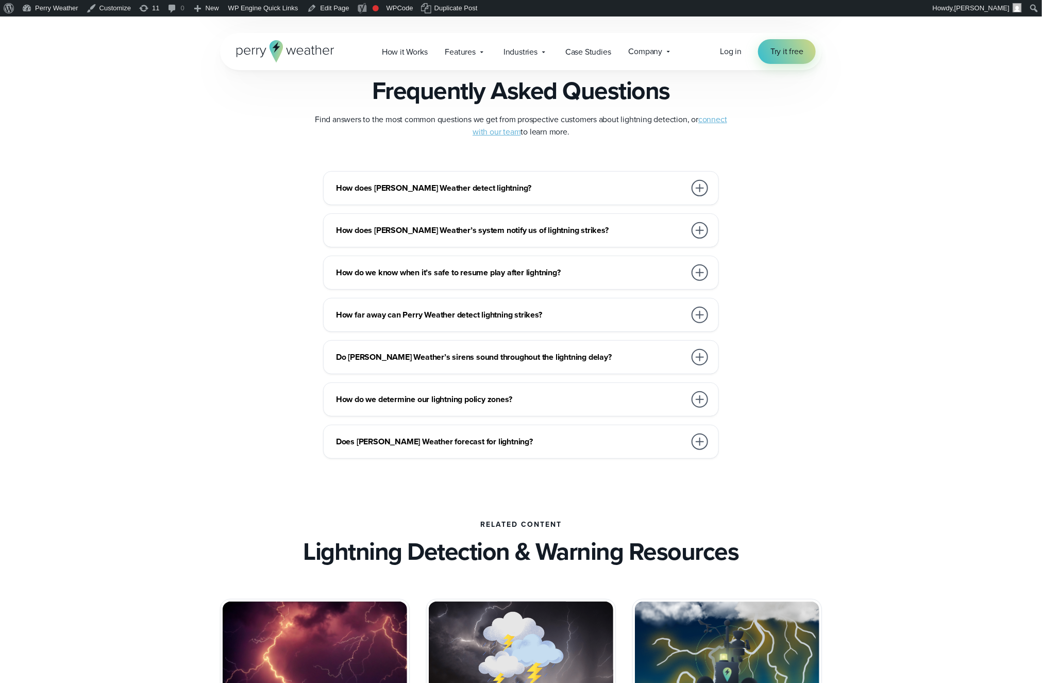
click at [590, 198] on div "How does [PERSON_NAME] Weather detect lightning?" at bounding box center [523, 188] width 374 height 21
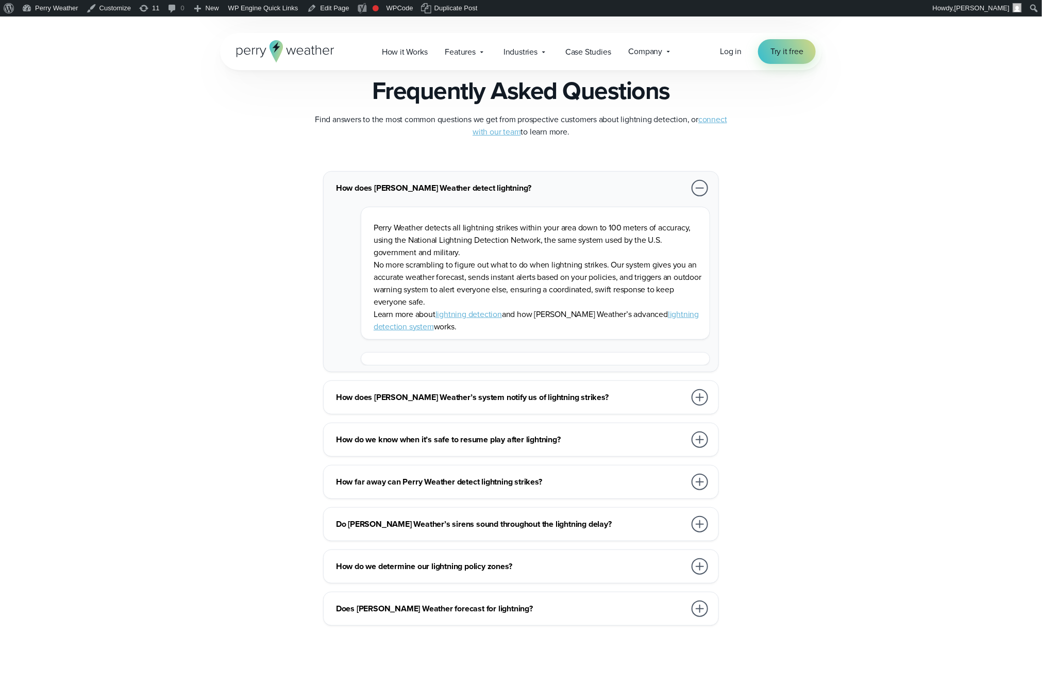
click at [600, 198] on div "Perry Weather detects all lightning strikes within your area down to 100 meters…" at bounding box center [523, 281] width 374 height 167
click at [596, 190] on h3 "How does [PERSON_NAME] Weather detect lightning?" at bounding box center [511, 188] width 350 height 12
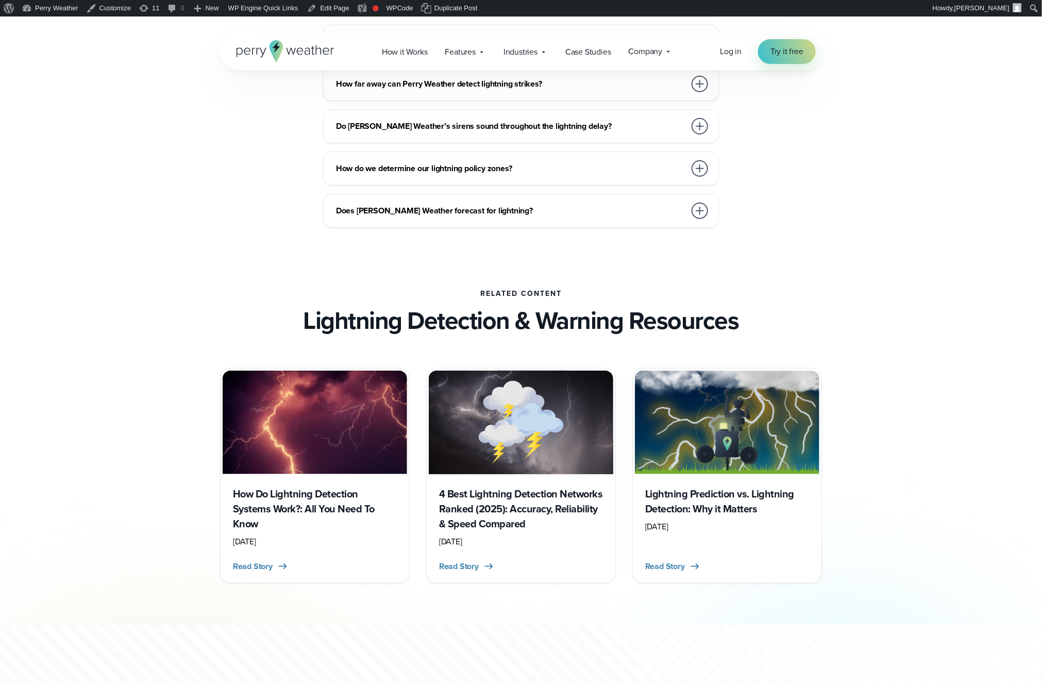
scroll to position [2420, 0]
